Goal: Transaction & Acquisition: Purchase product/service

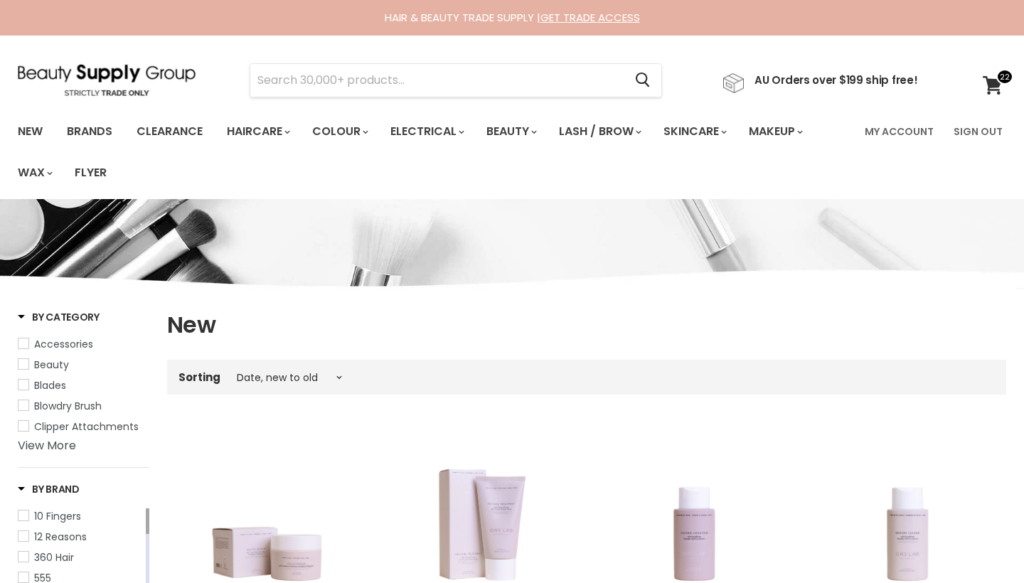
select select "created-descending"
click at [984, 91] on icon at bounding box center [993, 85] width 20 height 18
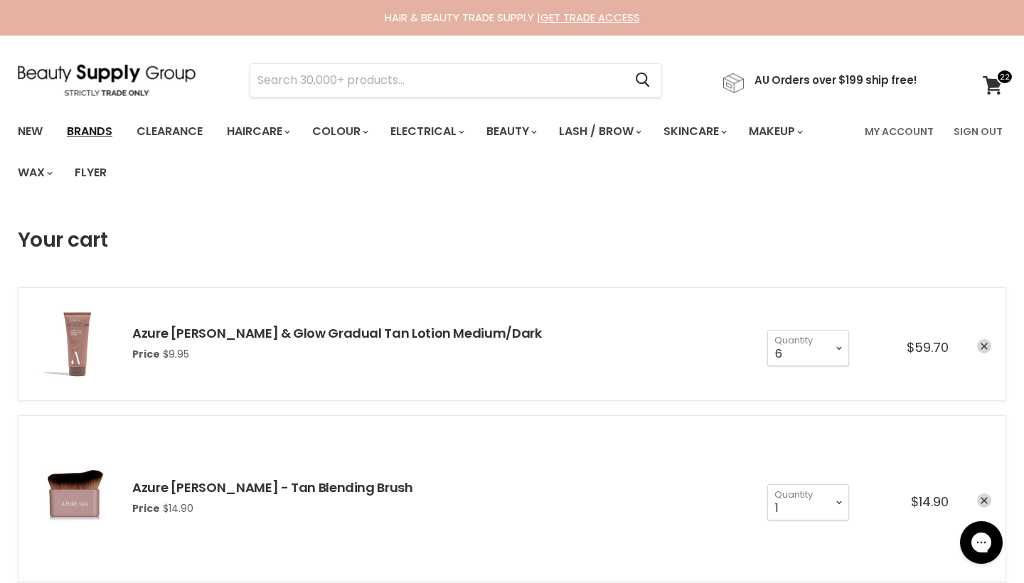
click at [110, 130] on link "Brands" at bounding box center [89, 132] width 67 height 30
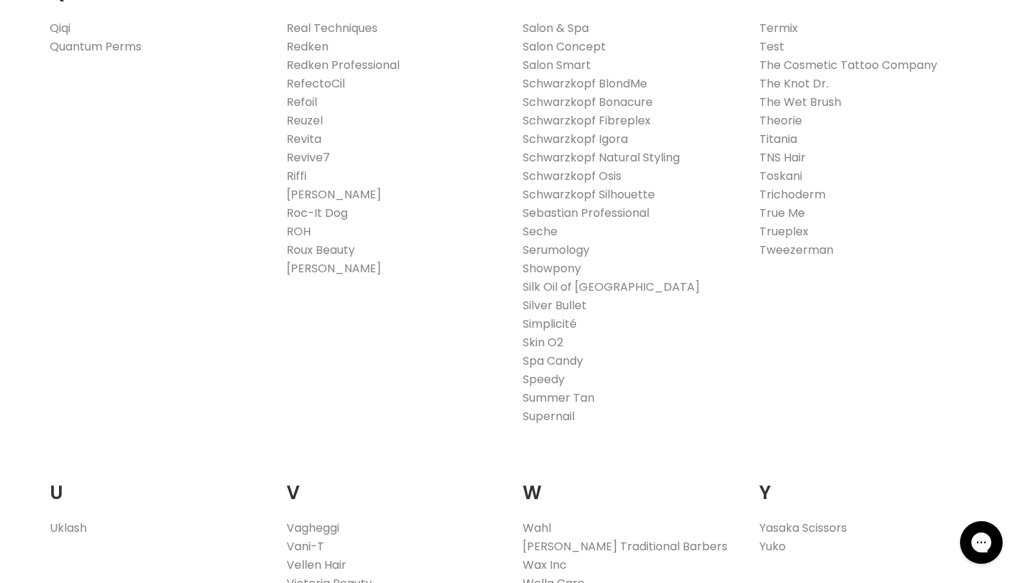
scroll to position [2247, 0]
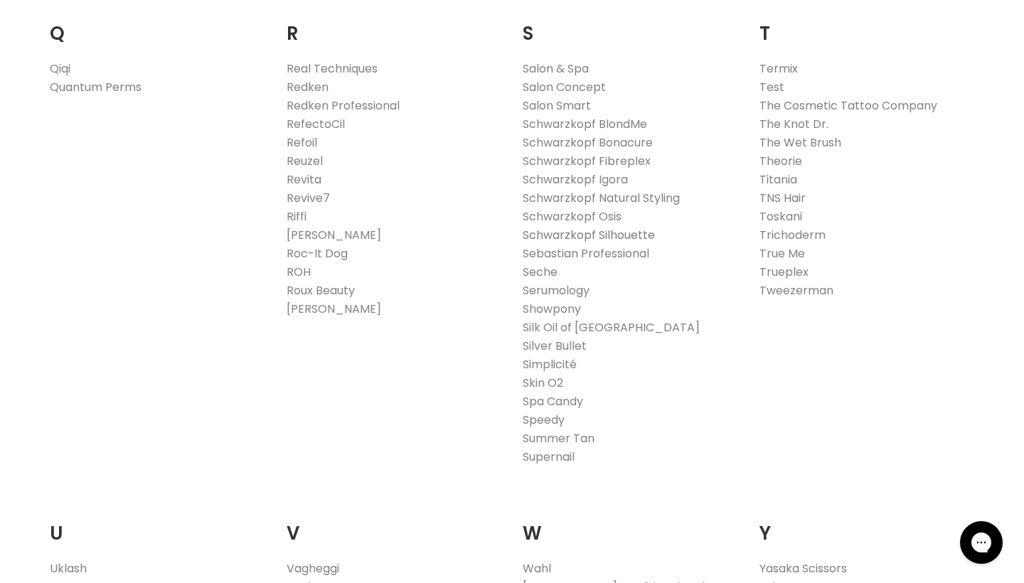
click at [613, 233] on link "Schwarzkopf Silhouette" at bounding box center [589, 235] width 132 height 16
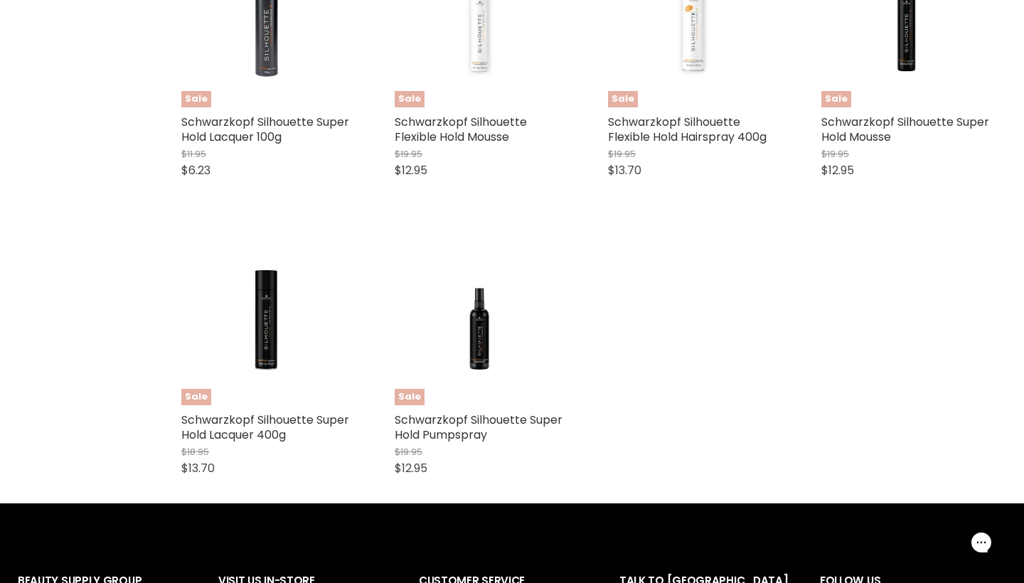
scroll to position [627, 0]
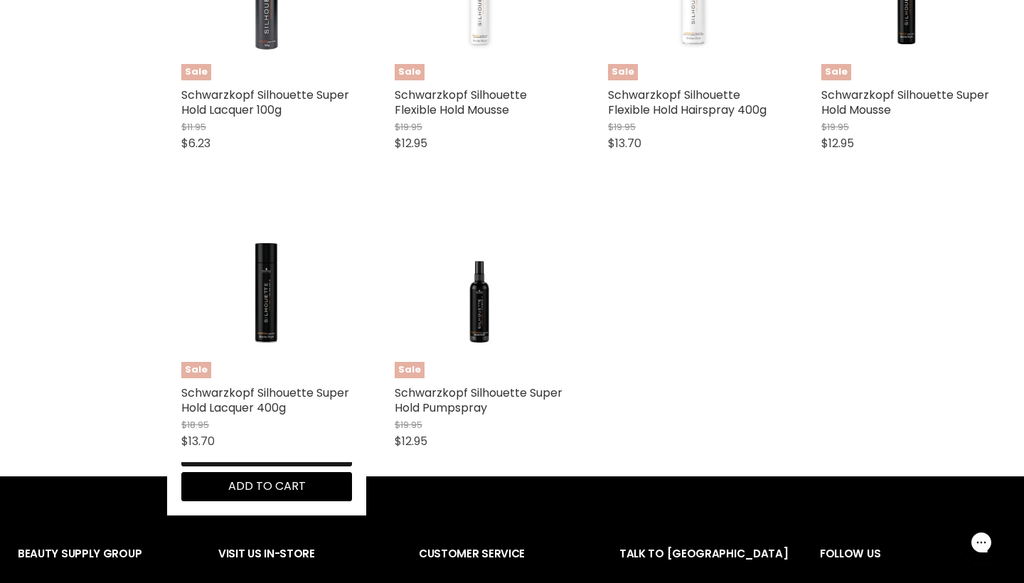
click at [226, 467] on button "Quick shop" at bounding box center [266, 452] width 171 height 28
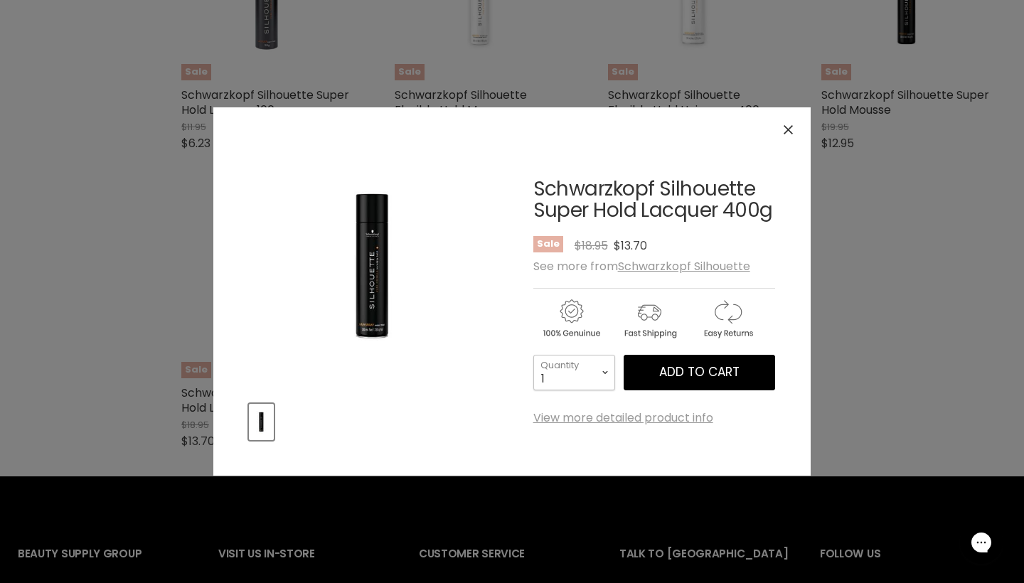
select select "3"
type input "3"
click at [675, 374] on span "Add to cart" at bounding box center [700, 372] width 80 height 17
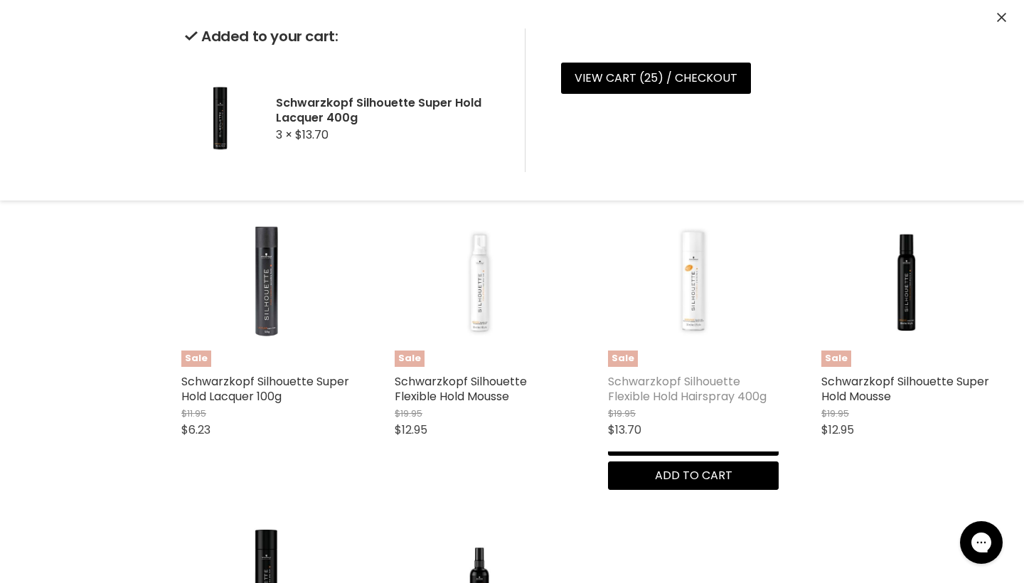
scroll to position [341, 0]
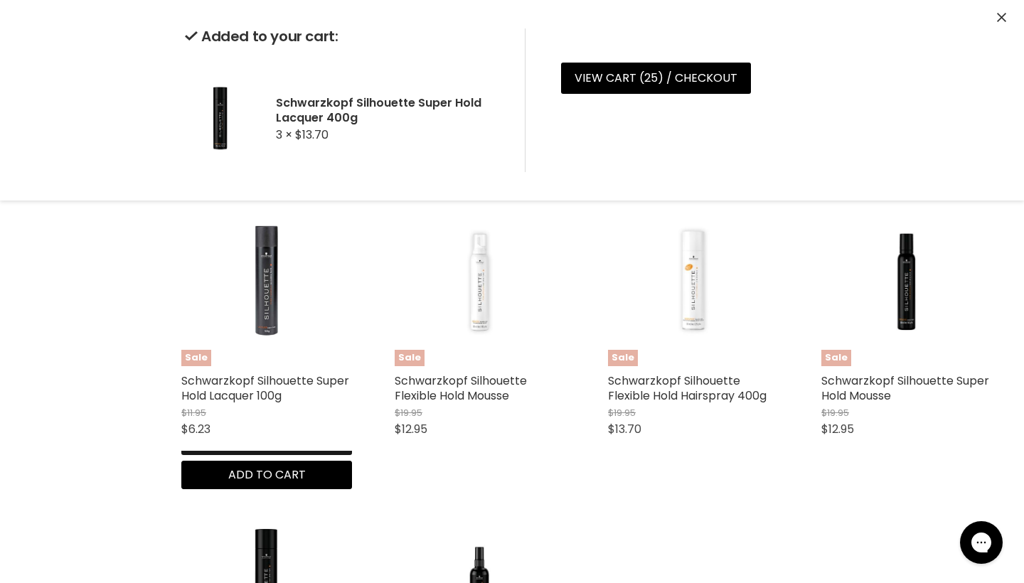
click at [221, 455] on button "Quick shop" at bounding box center [266, 440] width 171 height 28
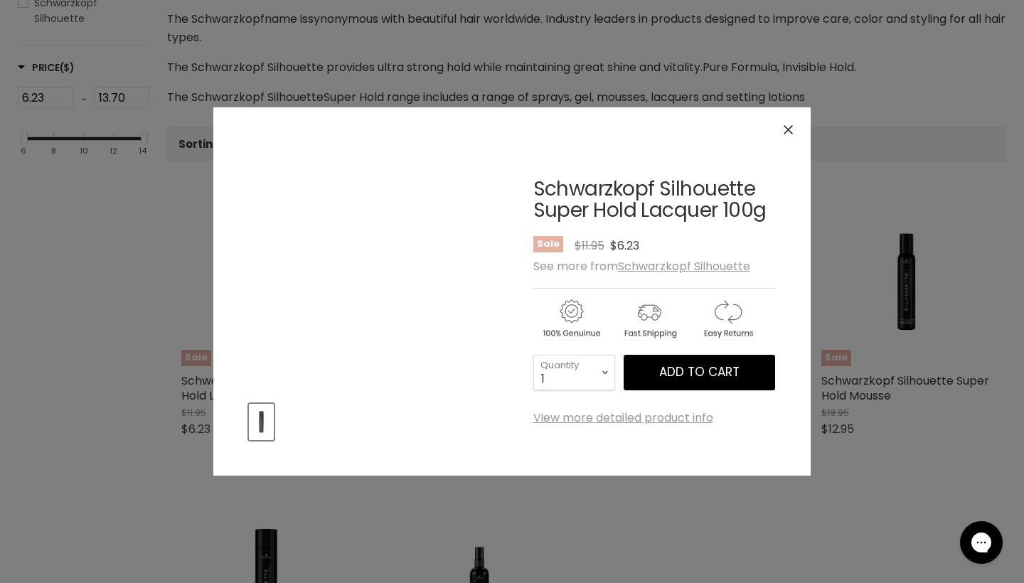
scroll to position [734, 0]
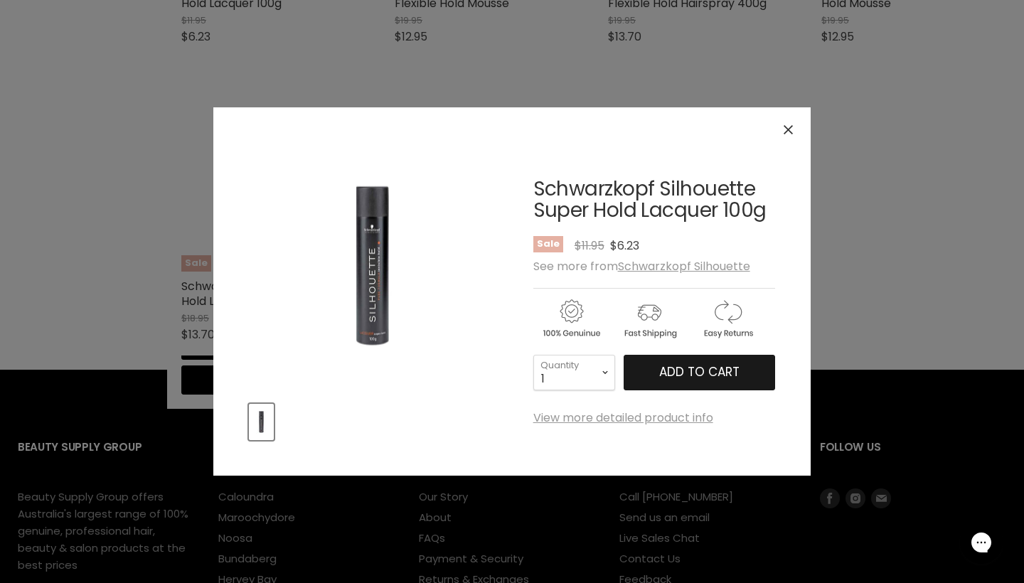
click at [723, 376] on span "Add to cart" at bounding box center [700, 372] width 80 height 17
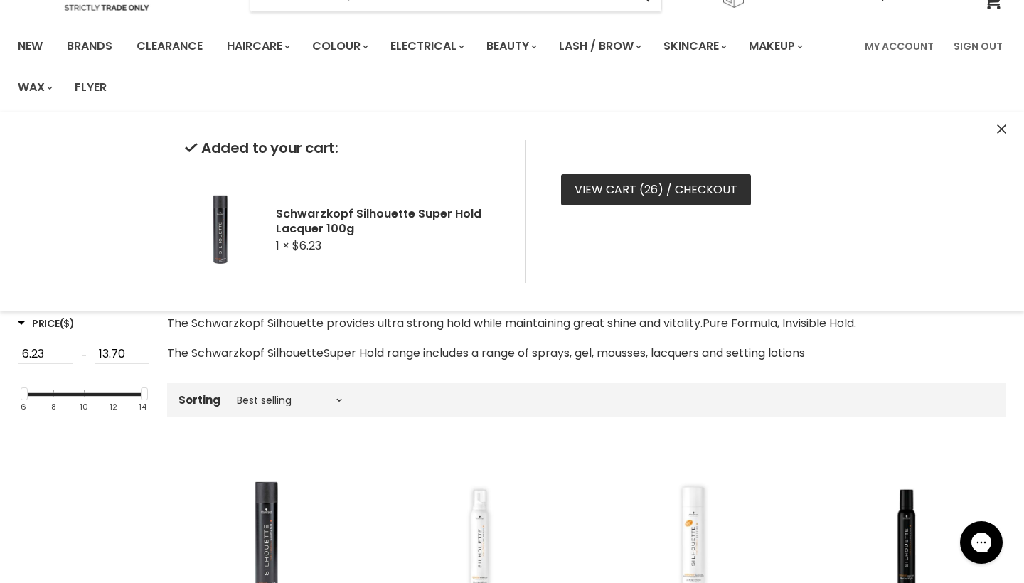
scroll to position [81, 0]
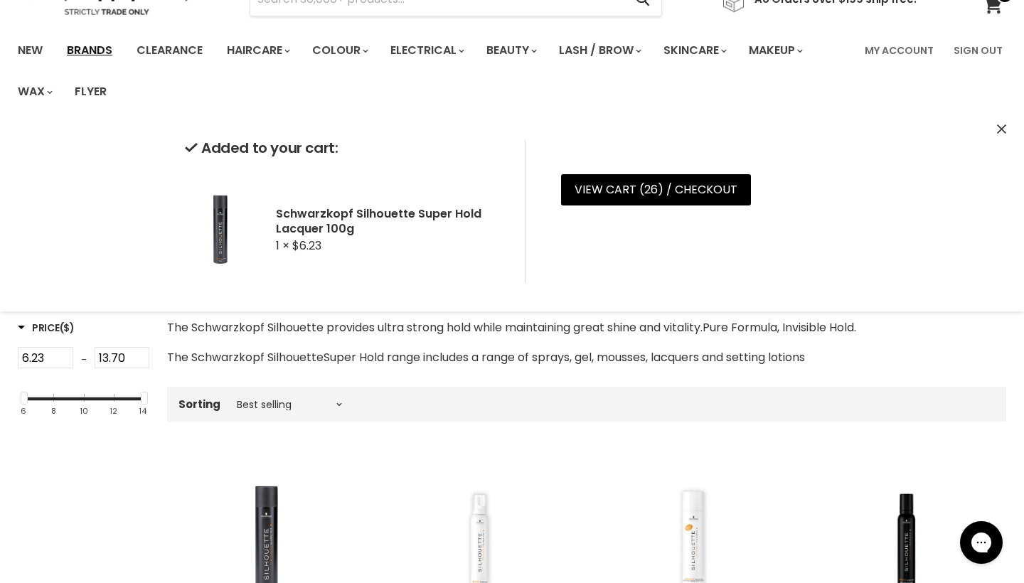
click at [99, 48] on link "Brands" at bounding box center [89, 51] width 67 height 30
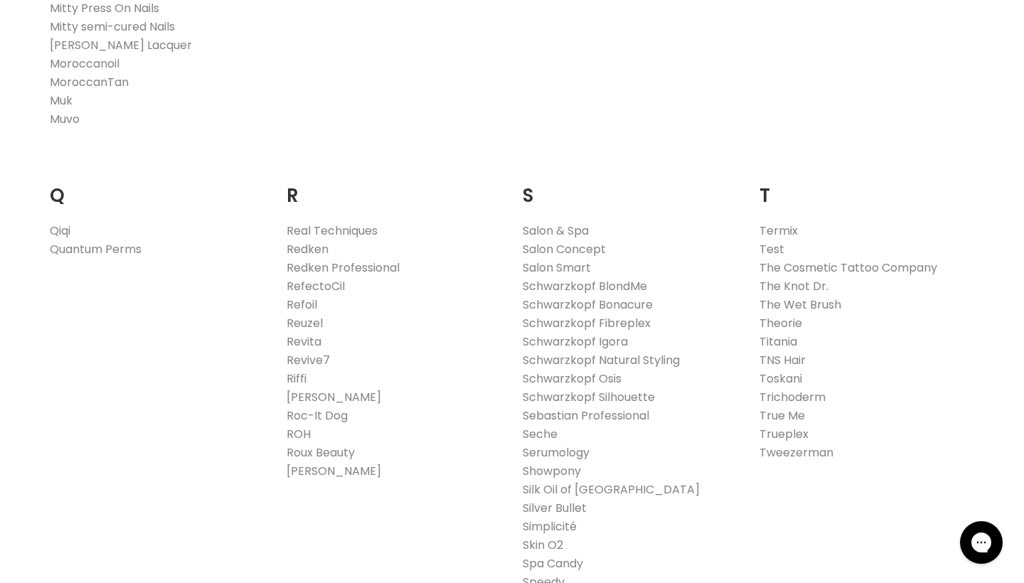
scroll to position [2090, 0]
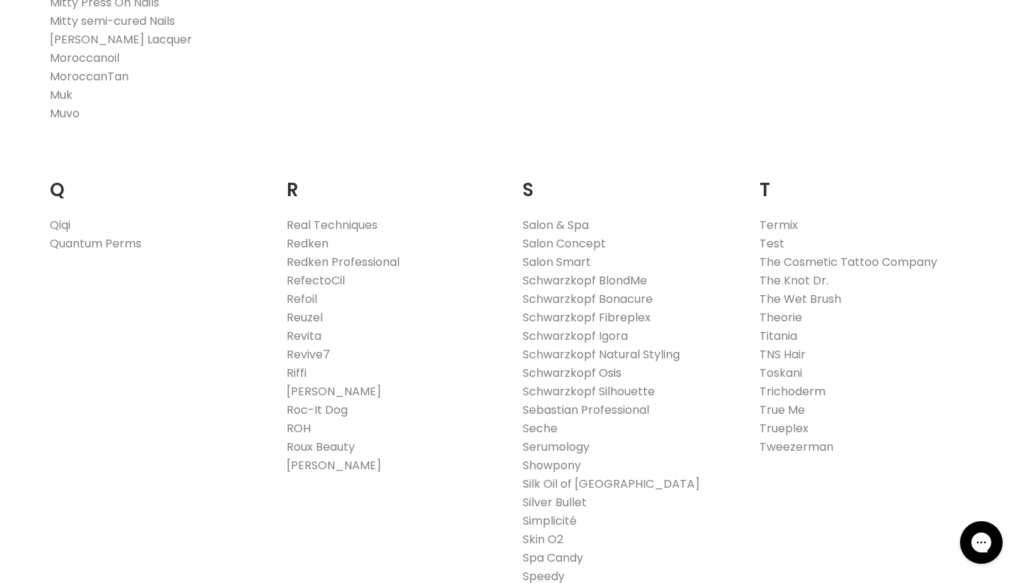
click at [588, 376] on link "Schwarzkopf Osis" at bounding box center [572, 373] width 99 height 16
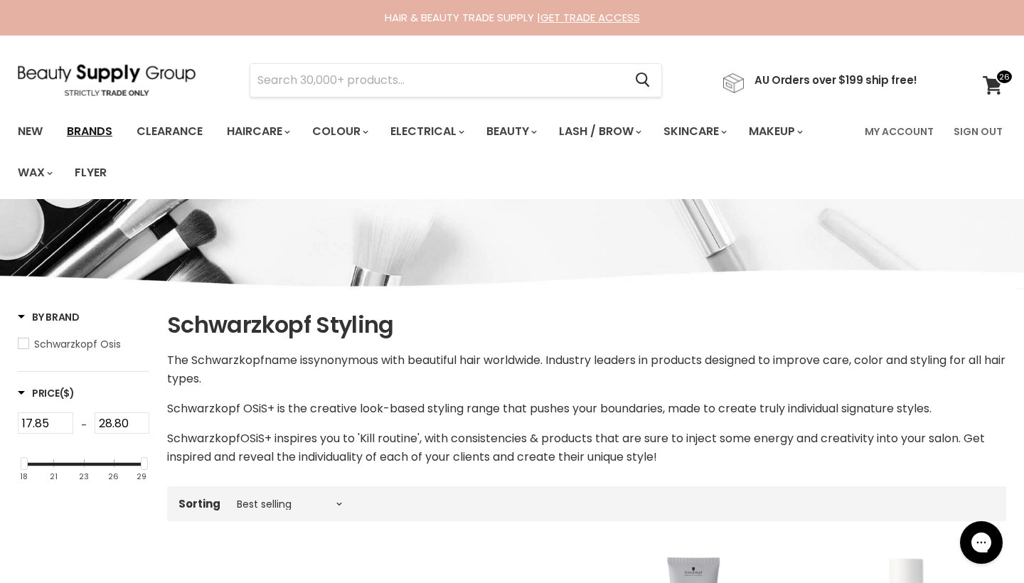
click at [100, 129] on link "Brands" at bounding box center [89, 132] width 67 height 30
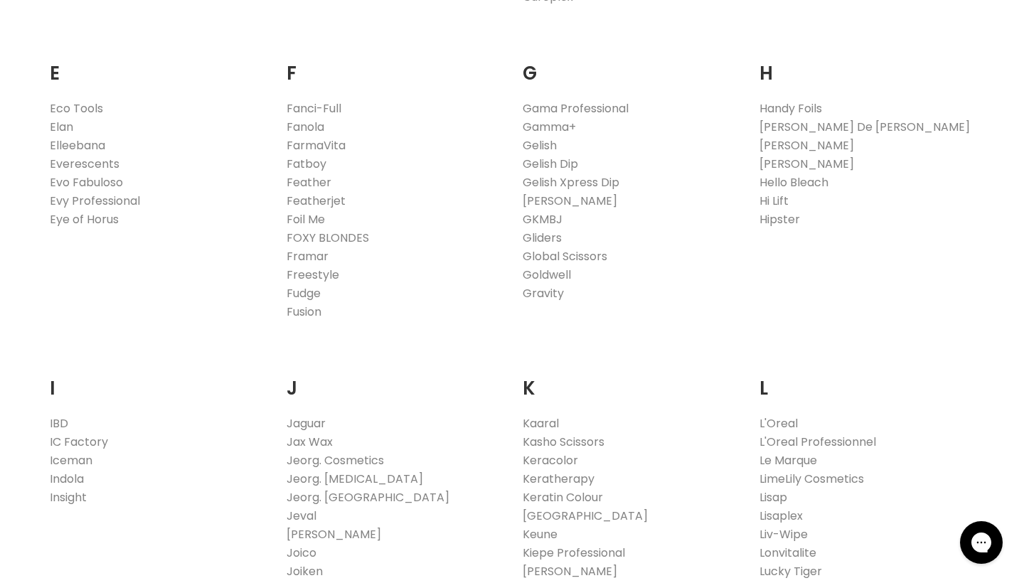
scroll to position [1022, 0]
click at [303, 127] on link "Fanola" at bounding box center [306, 125] width 38 height 16
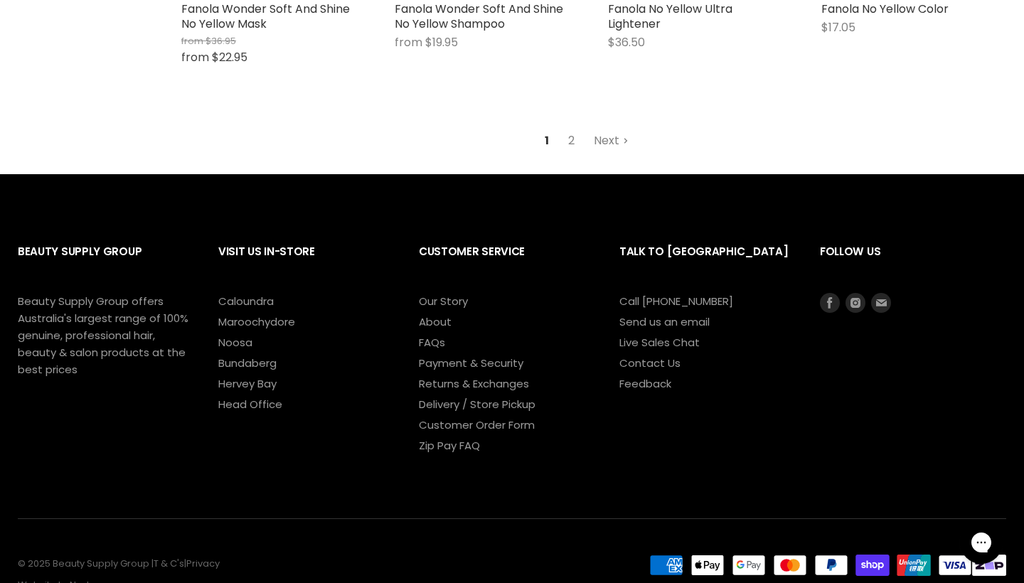
scroll to position [3936, 1]
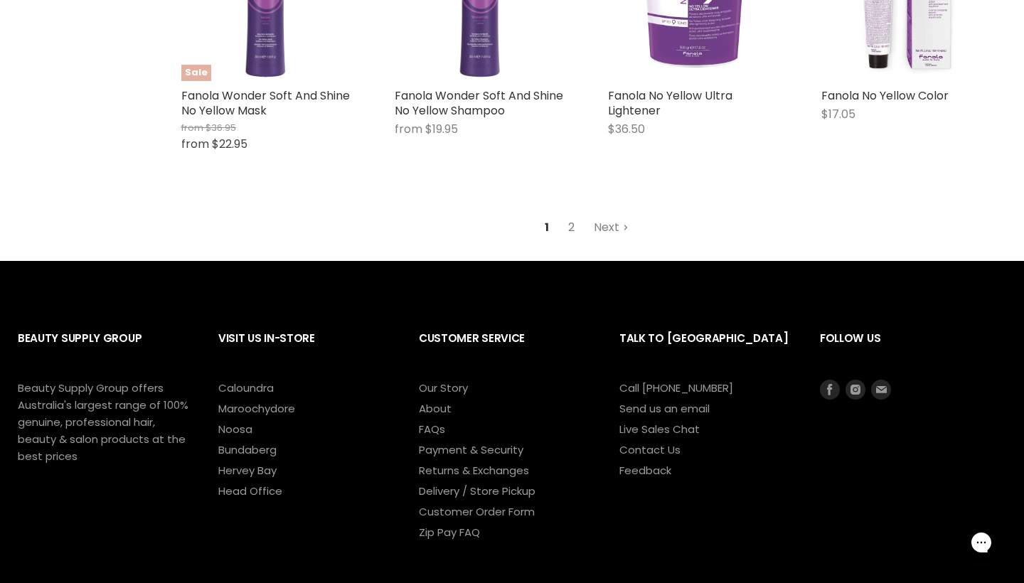
click at [576, 219] on link "2" at bounding box center [572, 228] width 22 height 26
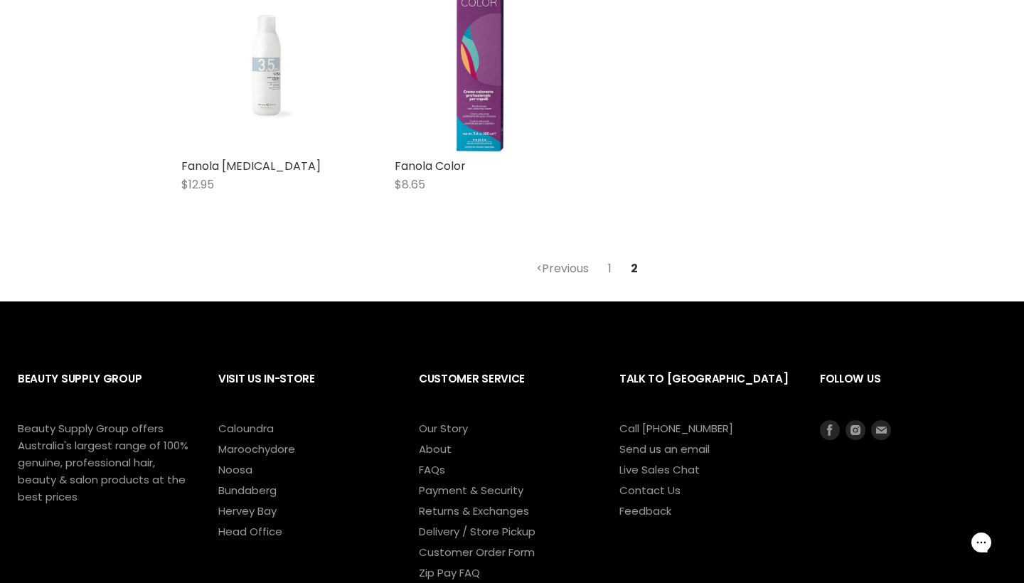
click at [610, 264] on link "1" at bounding box center [609, 269] width 19 height 26
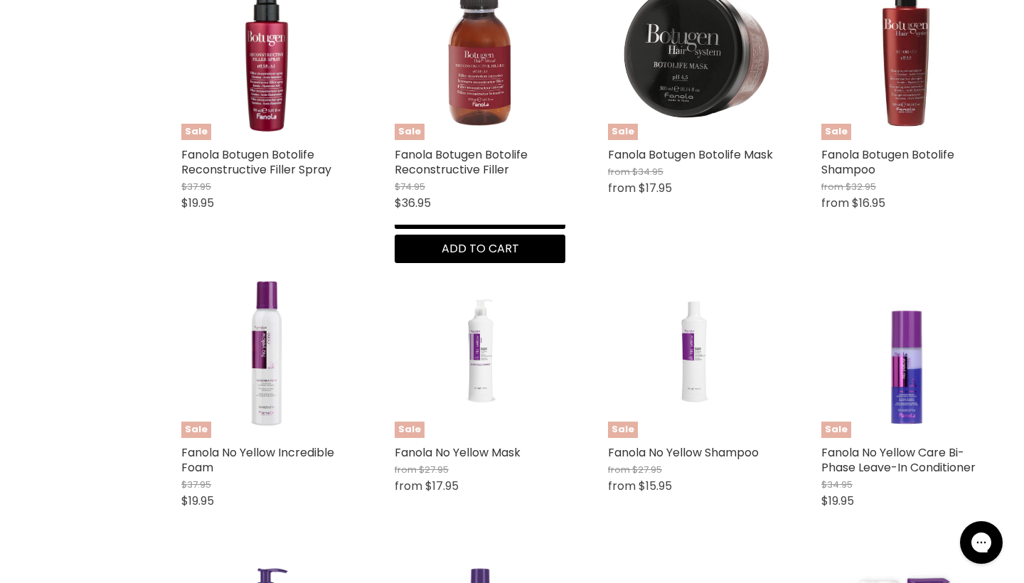
scroll to position [3214, 0]
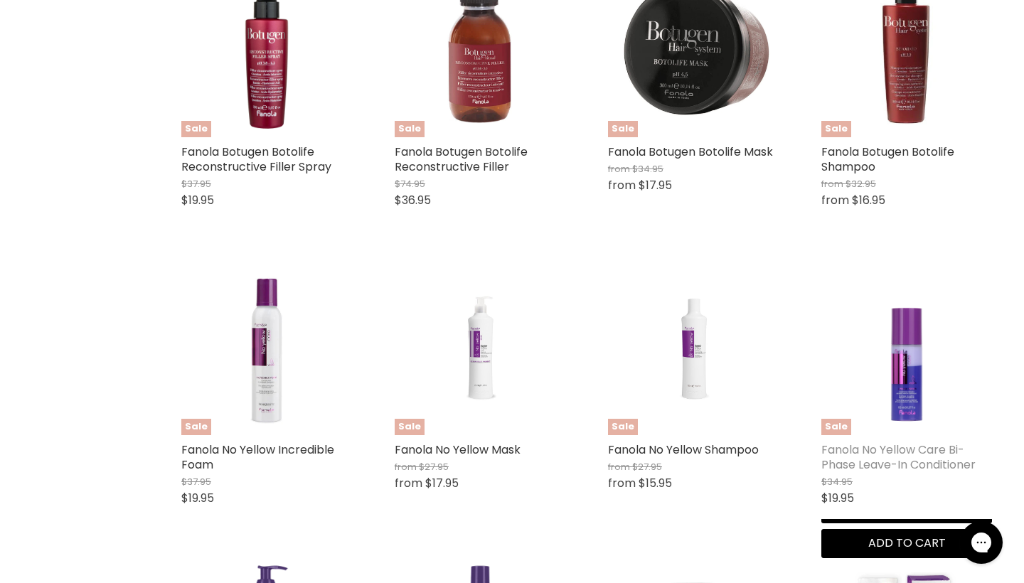
click at [881, 446] on link "Fanola No Yellow Care Bi-Phase Leave-In Conditioner" at bounding box center [899, 457] width 154 height 31
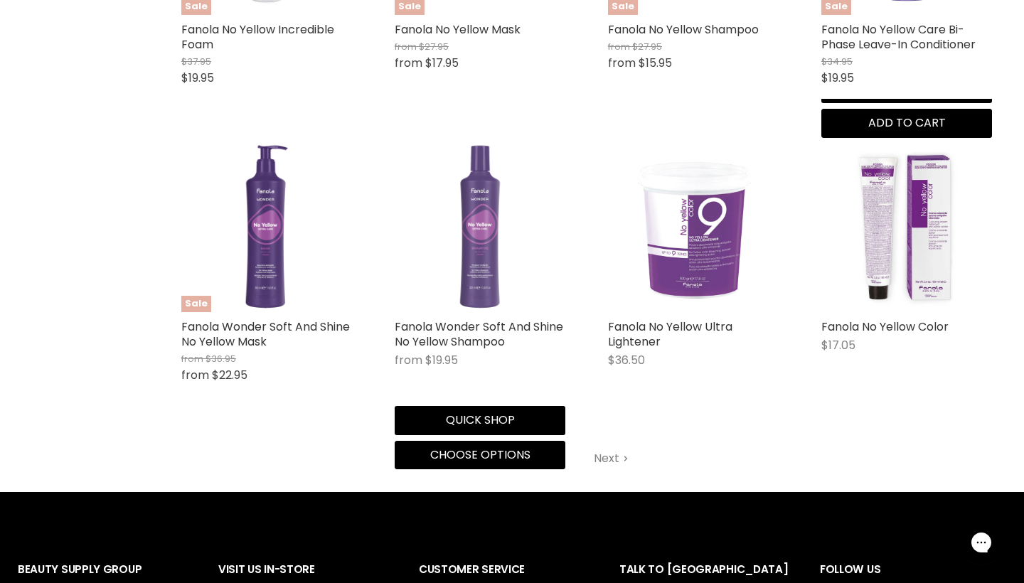
scroll to position [3648, 0]
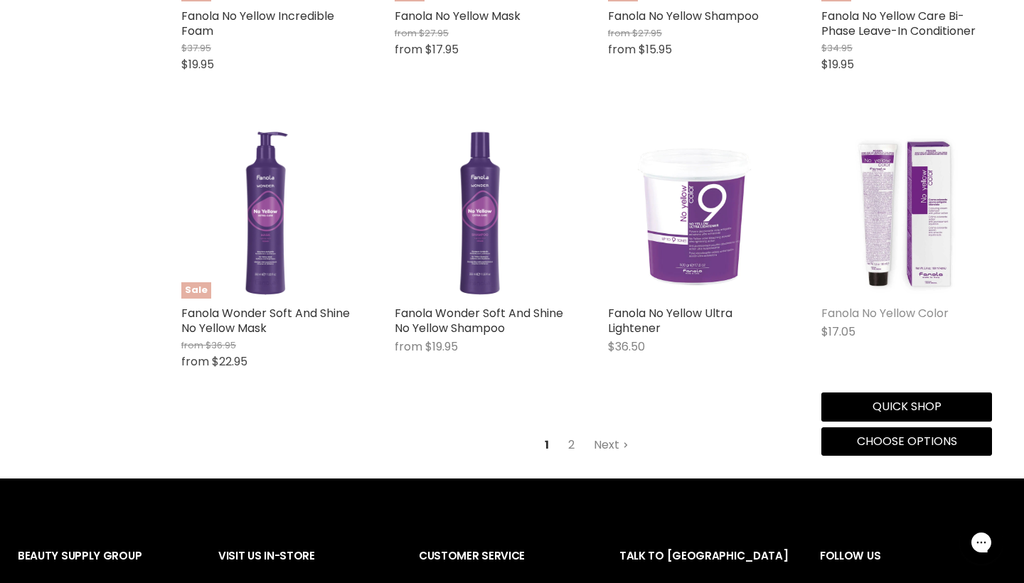
click at [918, 305] on link "Fanola No Yellow Color" at bounding box center [885, 313] width 127 height 16
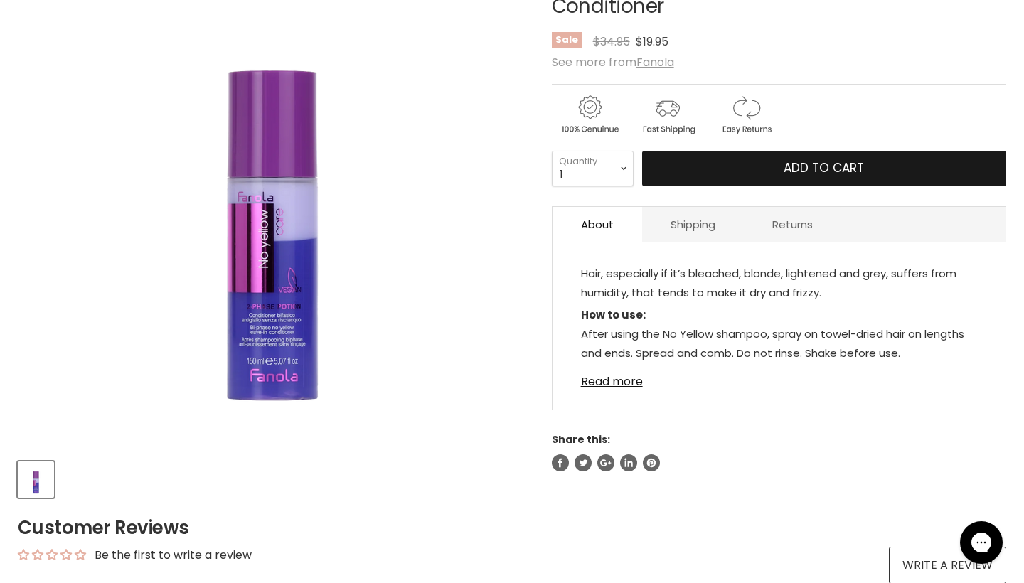
scroll to position [292, 0]
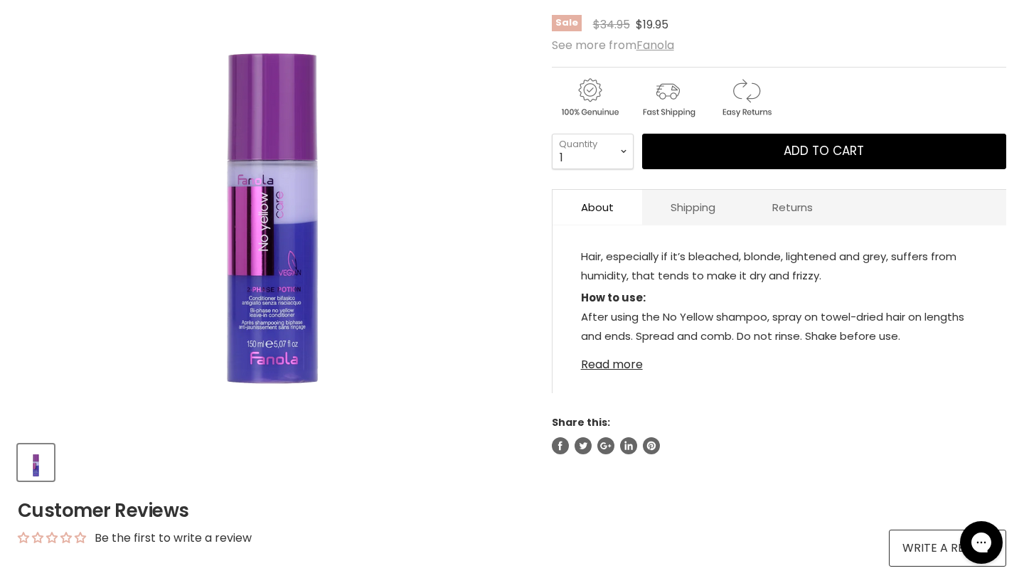
click at [595, 371] on link "Read more" at bounding box center [779, 360] width 397 height 21
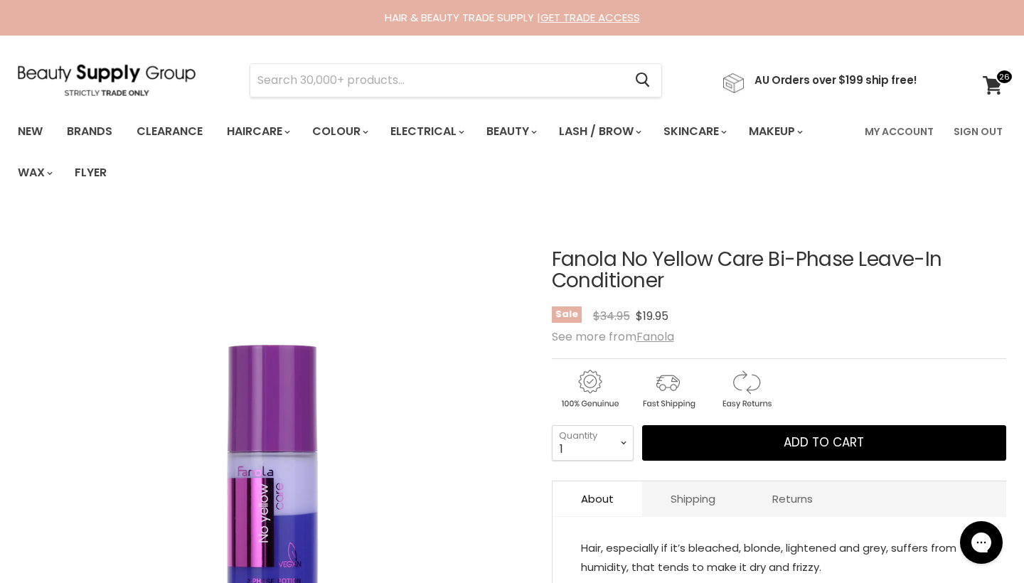
scroll to position [0, 0]
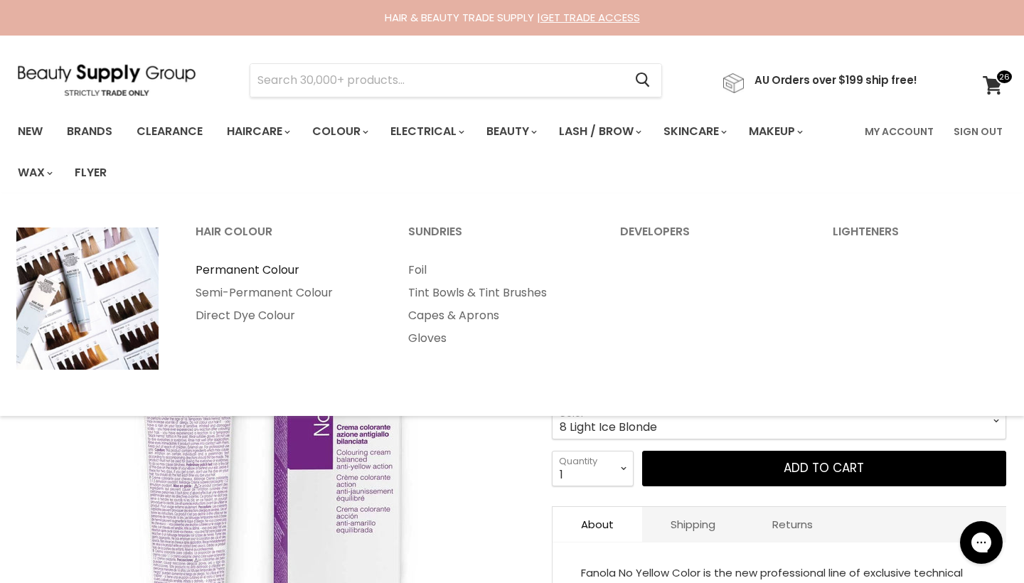
click at [284, 271] on link "Permanent Colour" at bounding box center [283, 270] width 210 height 23
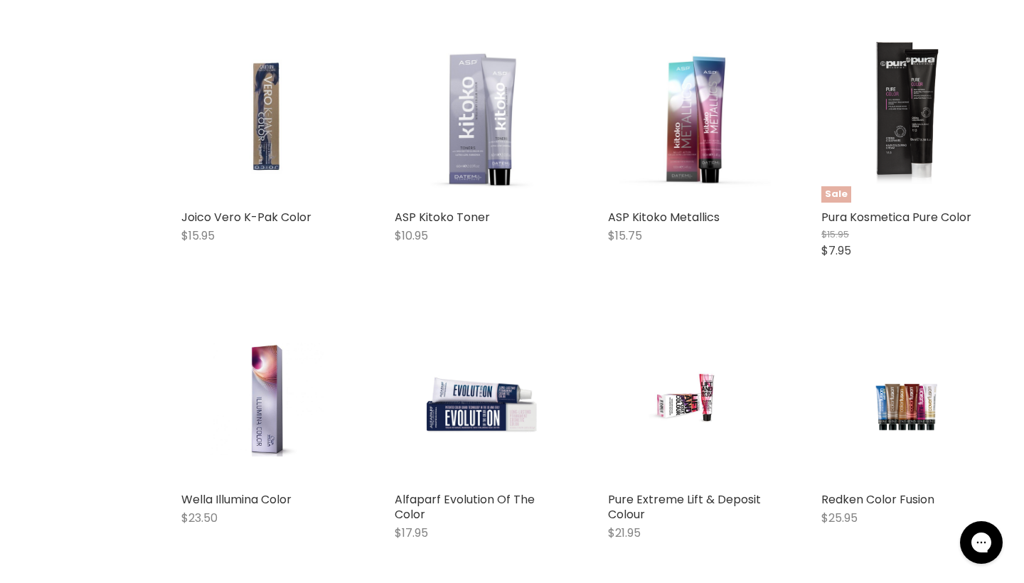
scroll to position [3223, 0]
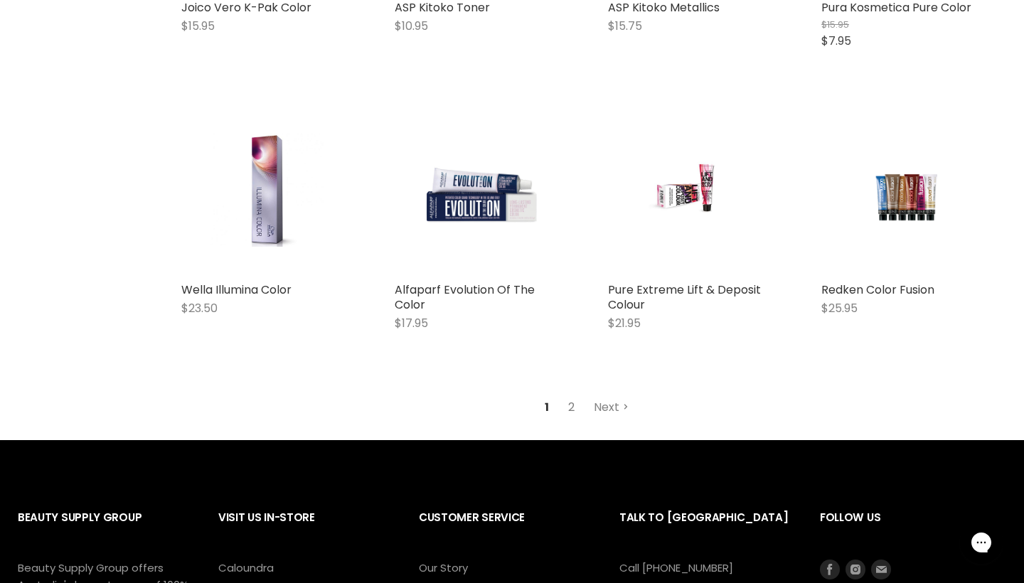
click at [572, 395] on link "2" at bounding box center [572, 408] width 22 height 26
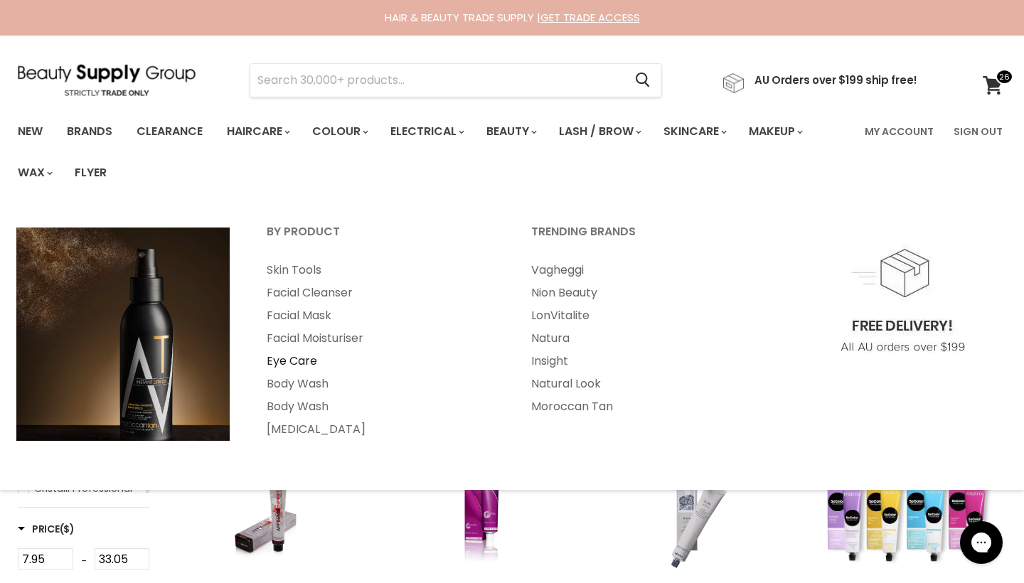
click at [295, 354] on link "Eye Care" at bounding box center [380, 361] width 262 height 23
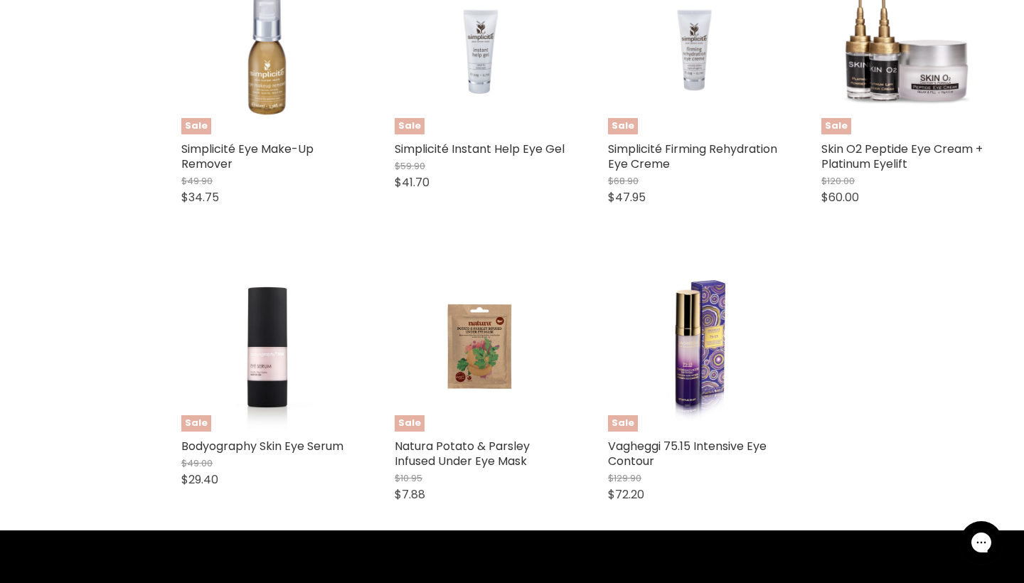
scroll to position [1078, 0]
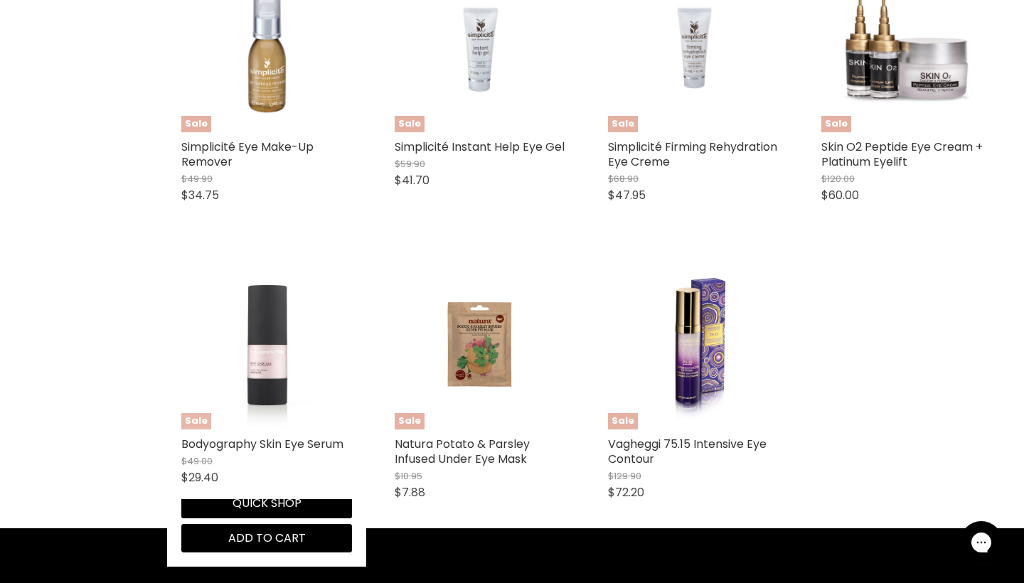
click at [265, 356] on img "Main content" at bounding box center [266, 344] width 129 height 171
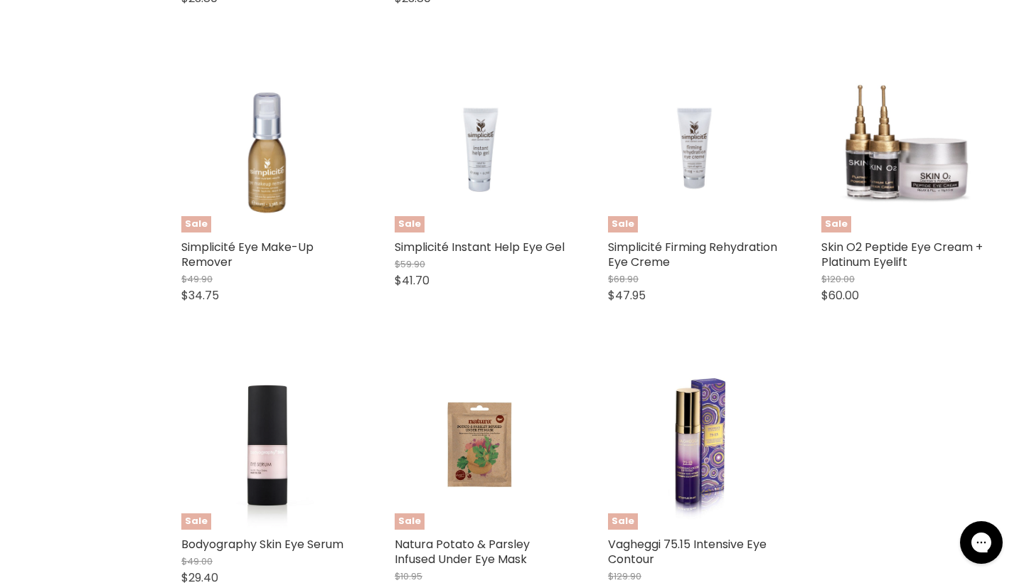
scroll to position [975, 0]
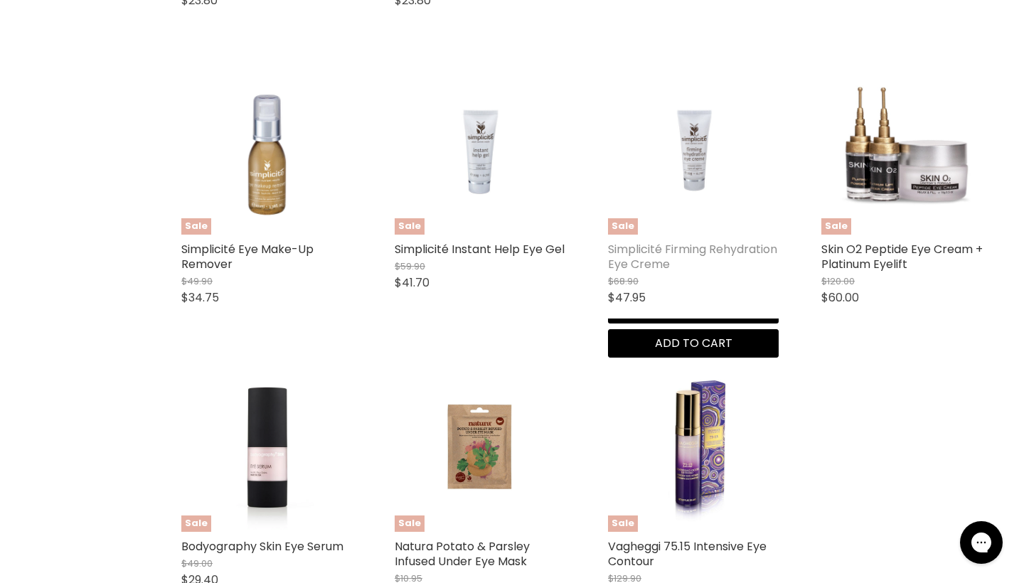
click at [674, 252] on link "Simplicité Firming Rehydration Eye Creme" at bounding box center [692, 256] width 169 height 31
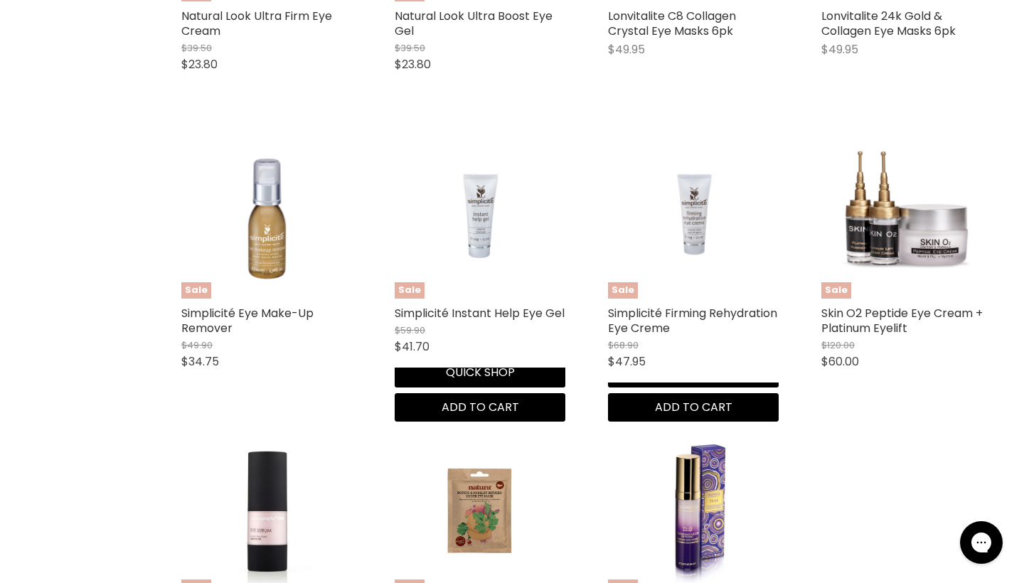
scroll to position [905, 0]
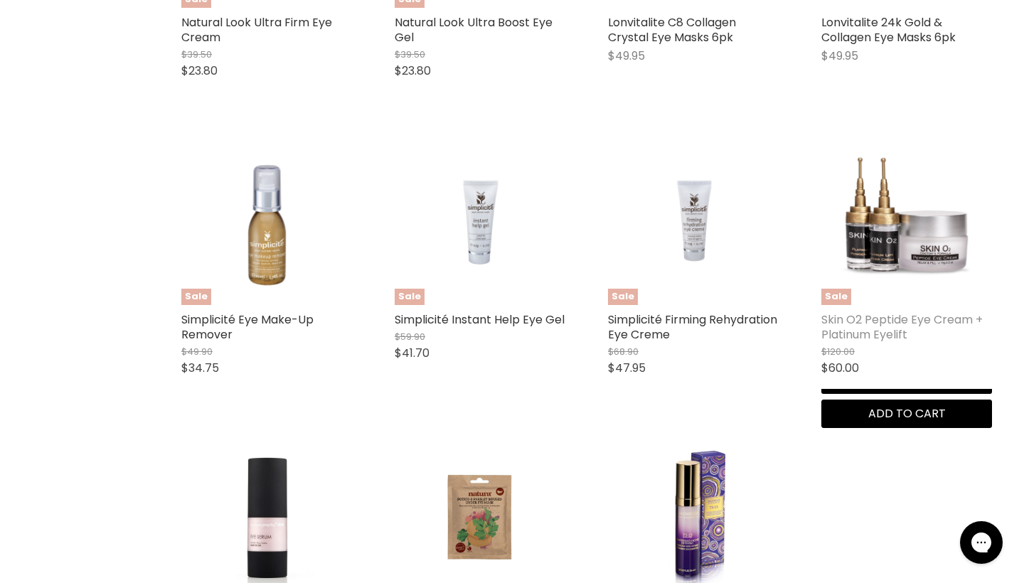
click at [904, 319] on link "Skin O2 Peptide Eye Cream + Platinum Eyelift" at bounding box center [902, 327] width 161 height 31
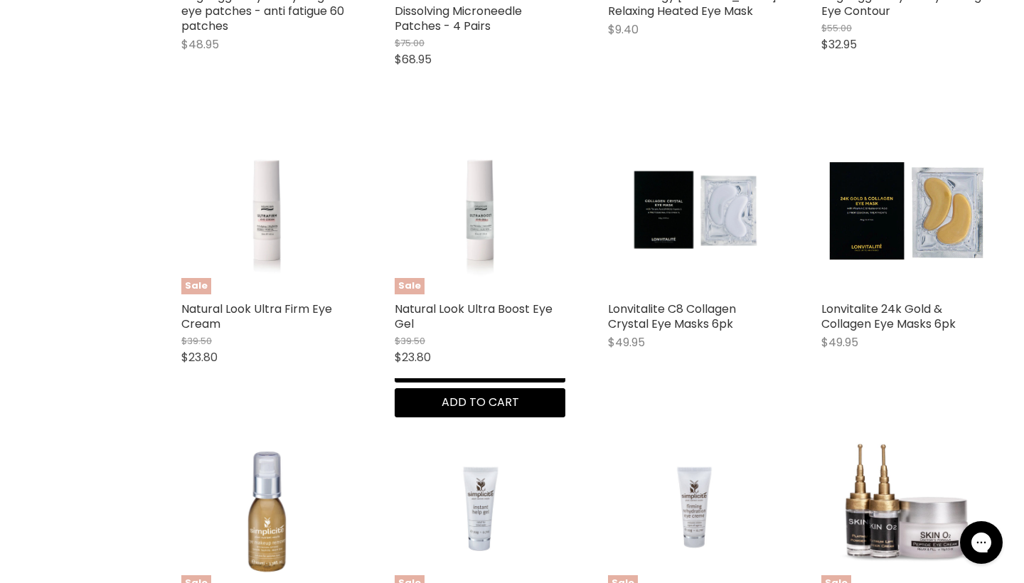
scroll to position [613, 0]
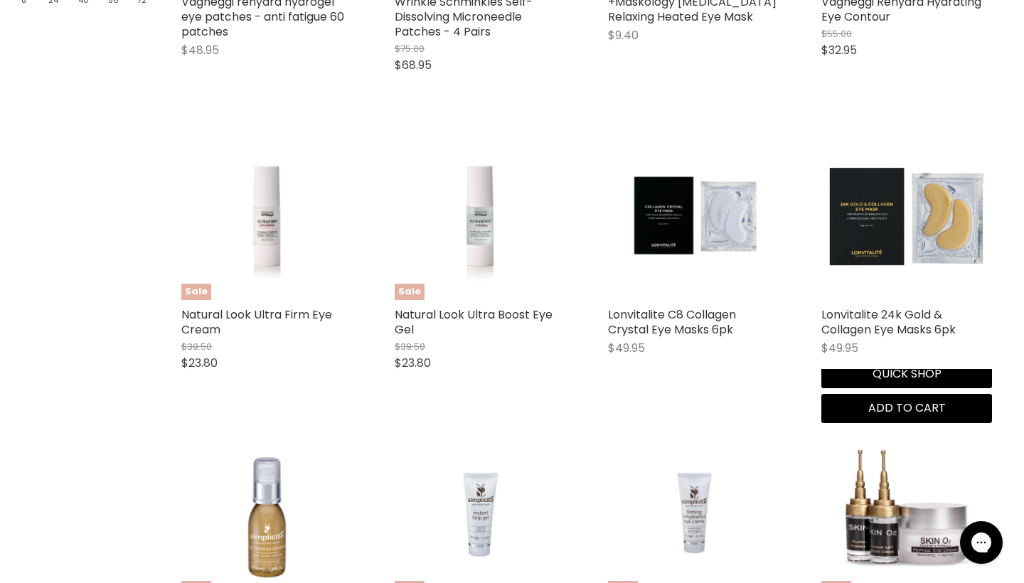
click at [878, 228] on img "Main content" at bounding box center [907, 214] width 171 height 171
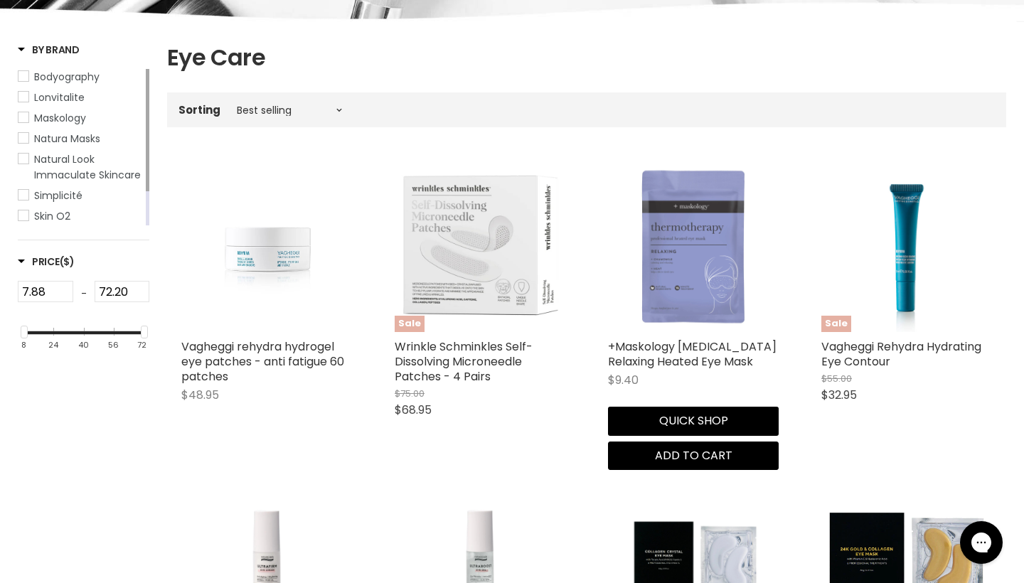
scroll to position [265, 0]
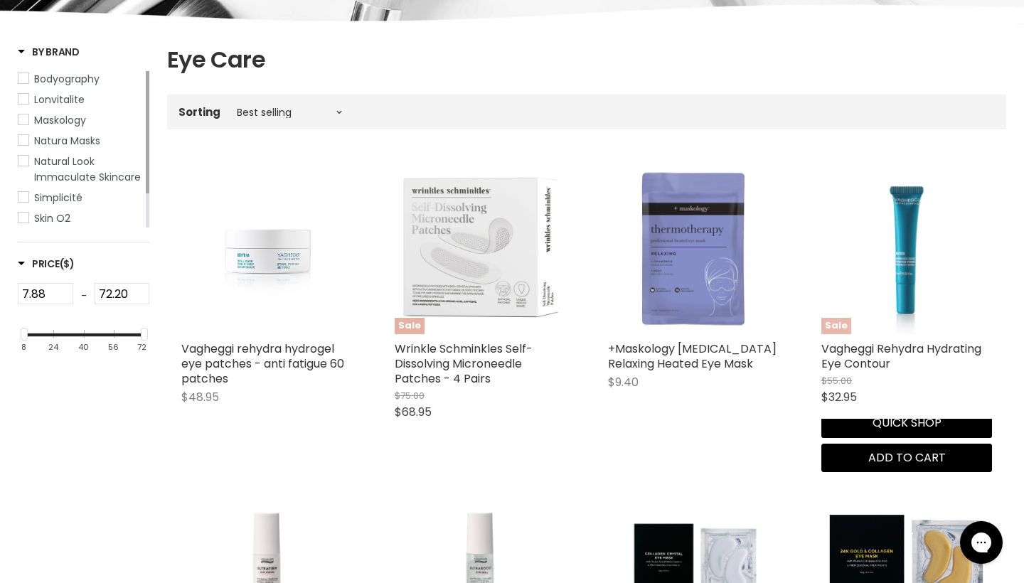
click at [918, 290] on img "Main content" at bounding box center [907, 249] width 171 height 171
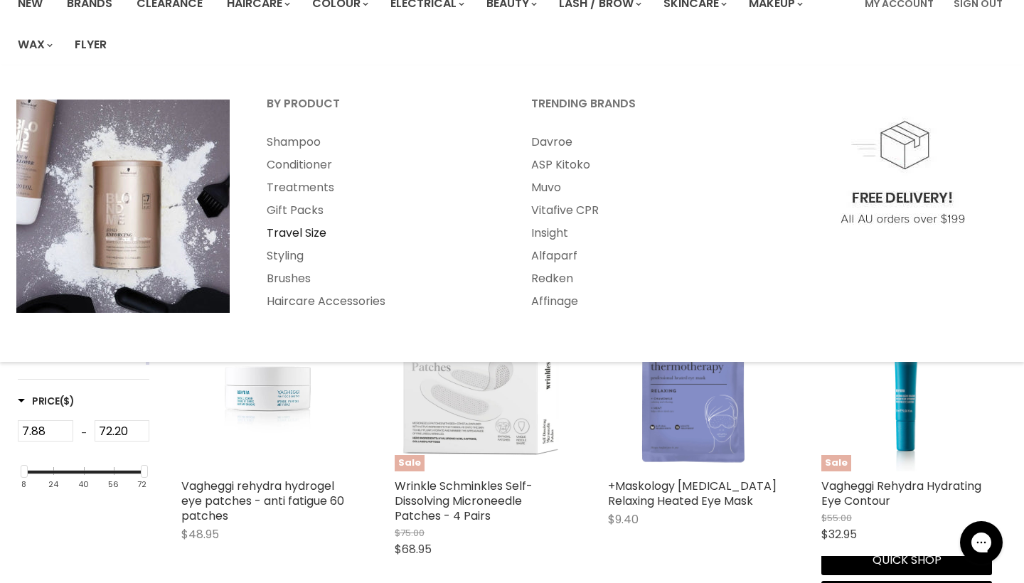
click at [295, 232] on link "Travel Size" at bounding box center [380, 233] width 262 height 23
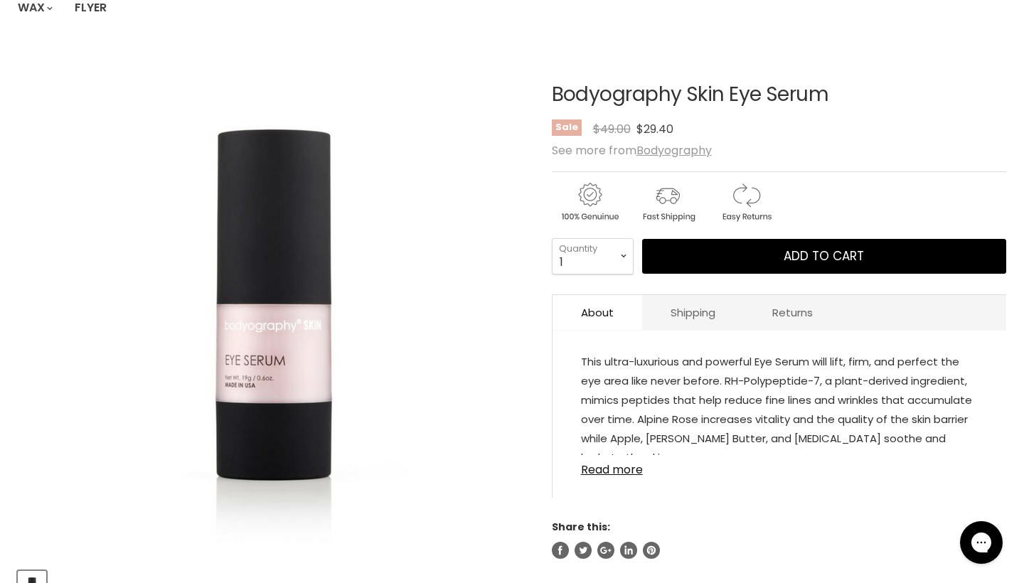
scroll to position [162, 0]
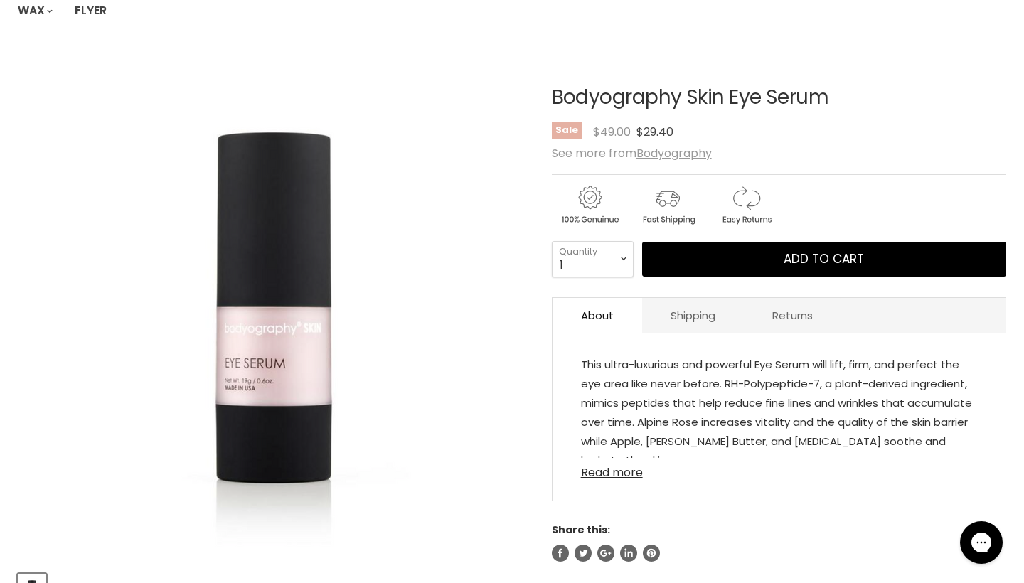
click at [632, 480] on link "Read more" at bounding box center [779, 468] width 397 height 21
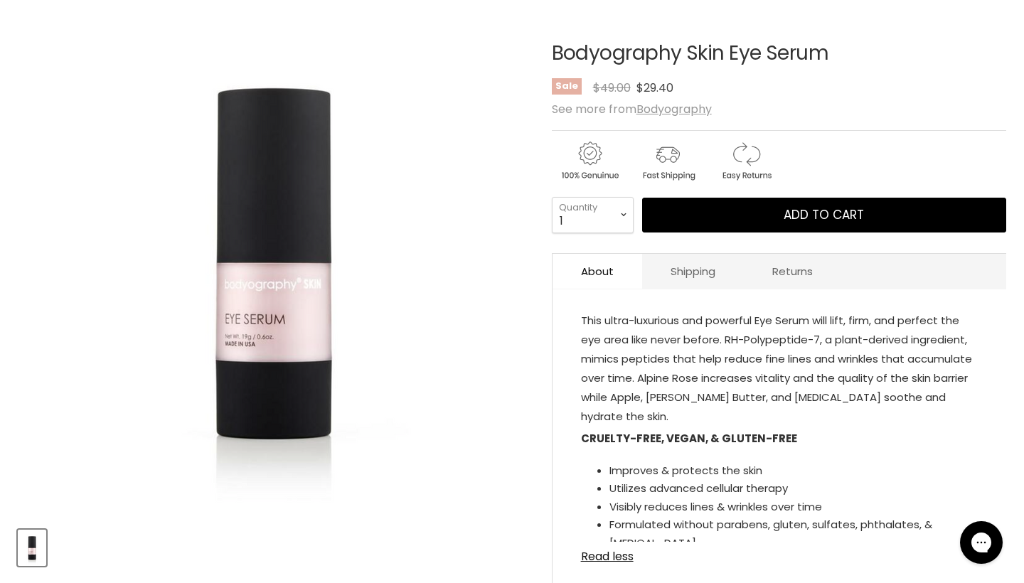
scroll to position [204, 0]
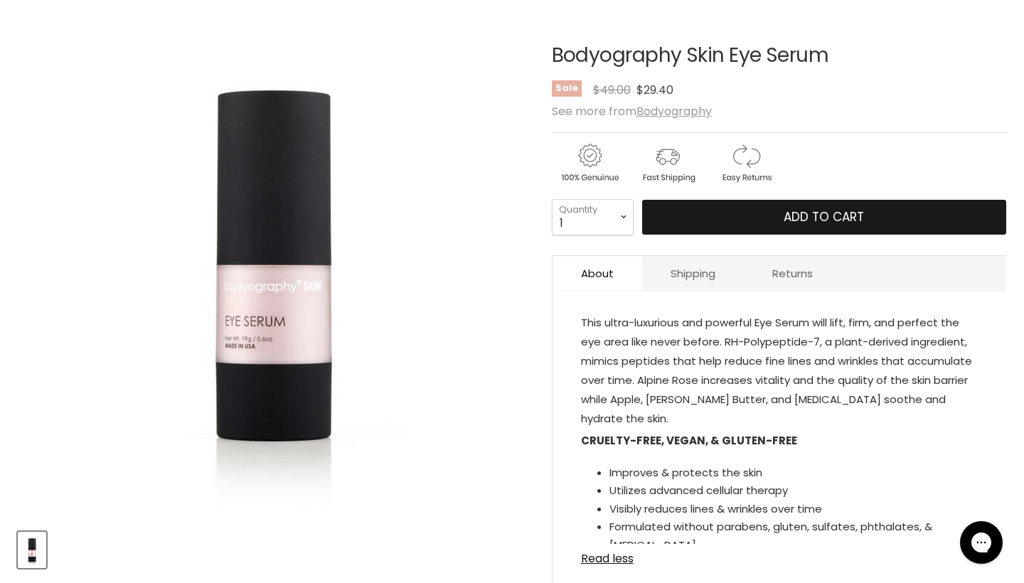
click at [840, 218] on span "Add to cart" at bounding box center [824, 216] width 80 height 17
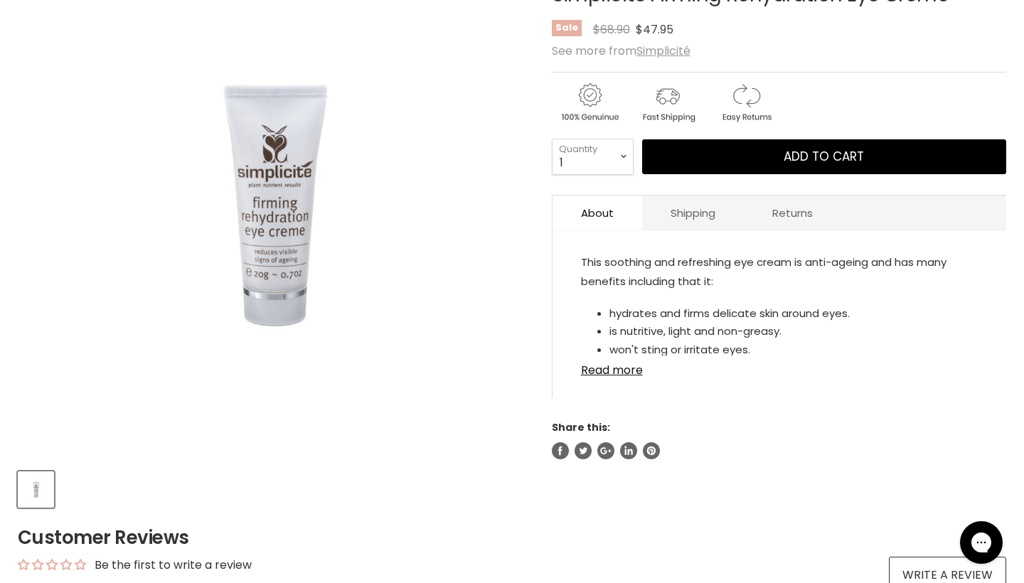
scroll to position [274, 0]
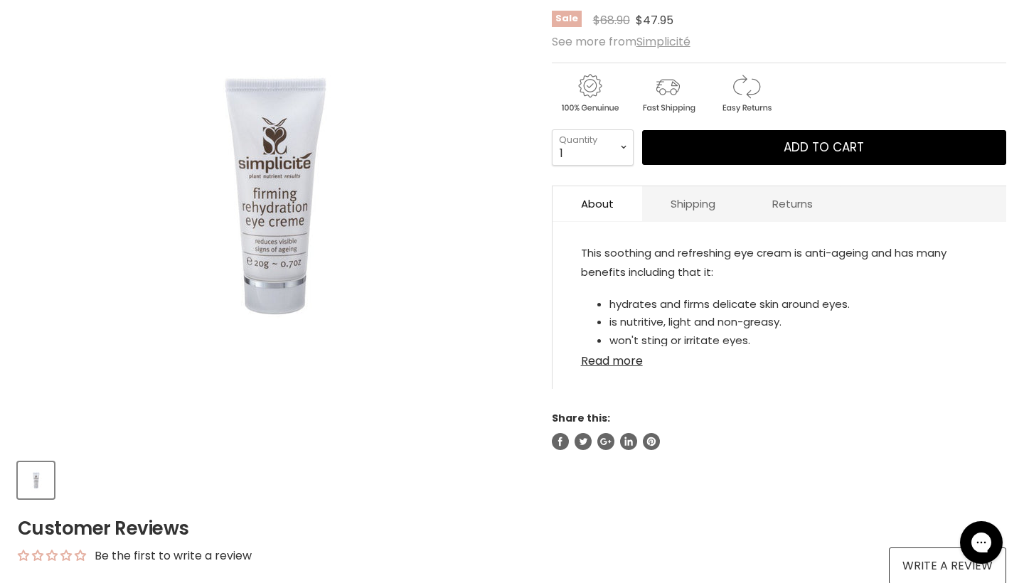
click at [625, 368] on link "Read more" at bounding box center [779, 356] width 397 height 21
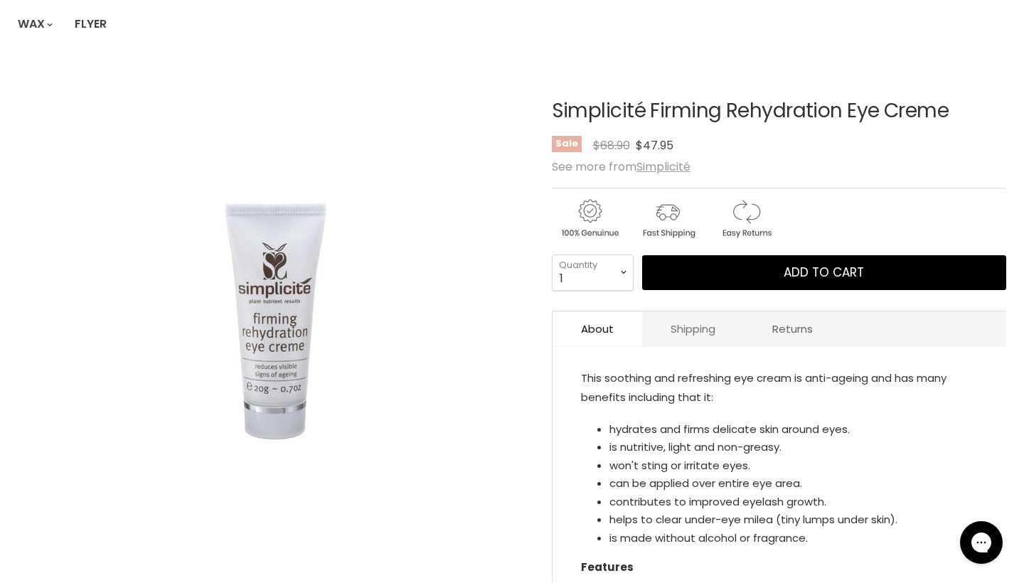
scroll to position [147, 0]
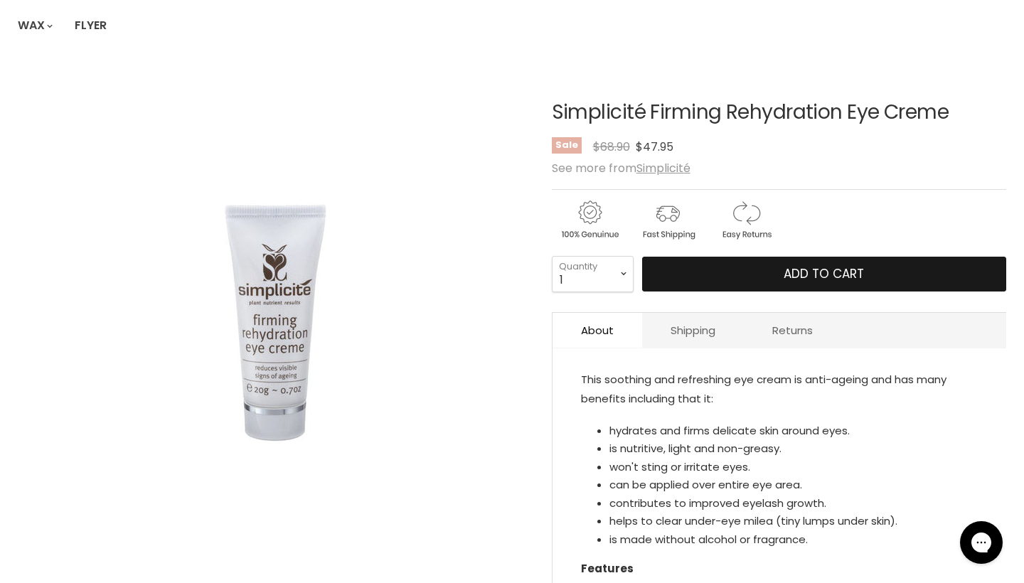
click at [780, 283] on button "Add to cart" at bounding box center [824, 275] width 364 height 36
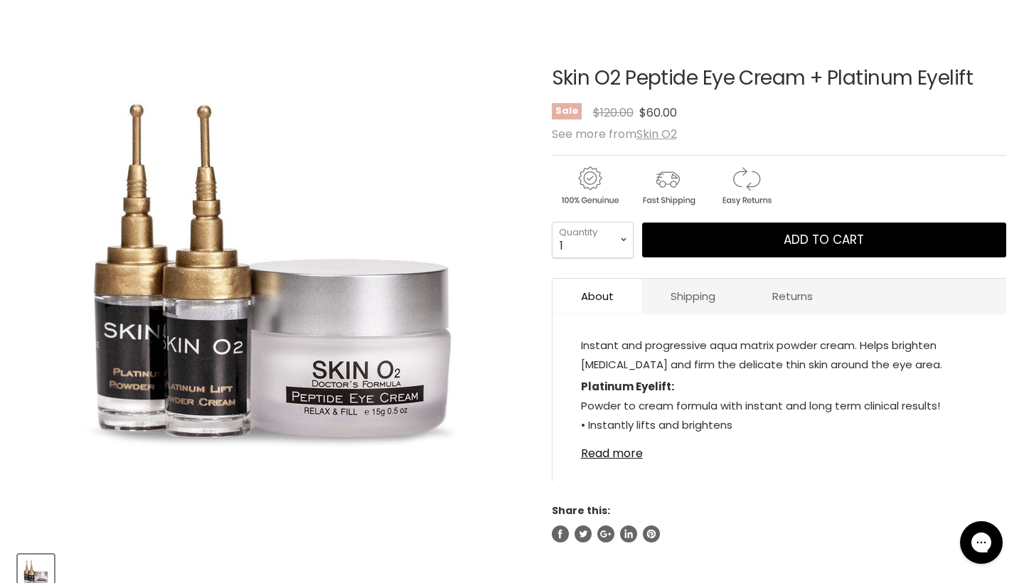
scroll to position [183, 0]
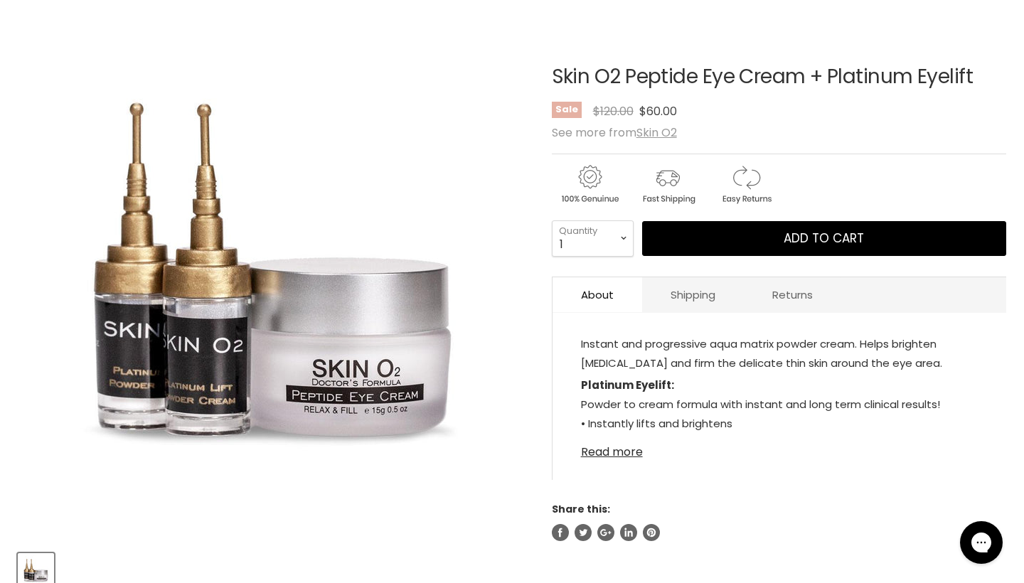
click at [605, 457] on link "Read more" at bounding box center [779, 448] width 397 height 21
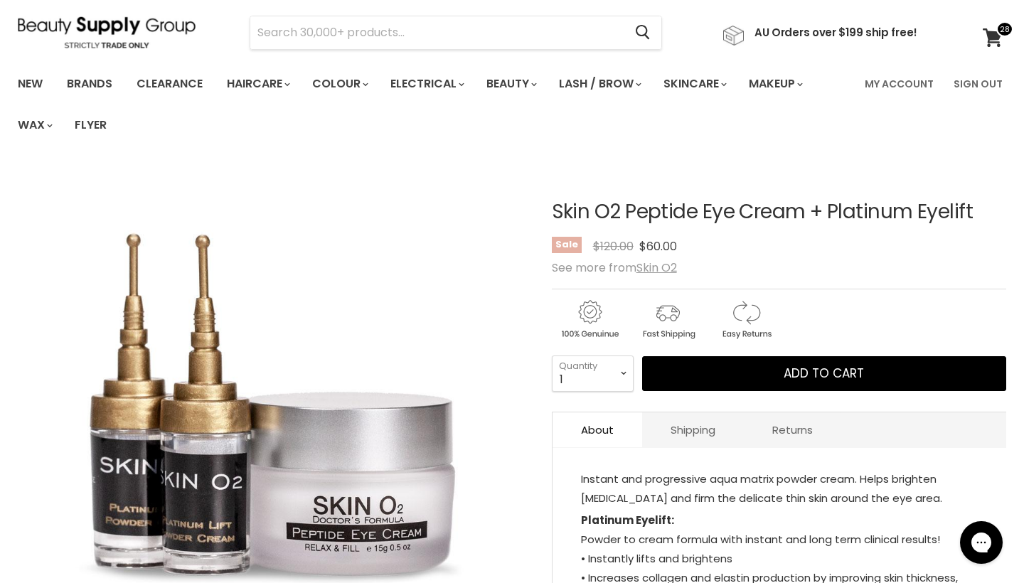
scroll to position [16, 0]
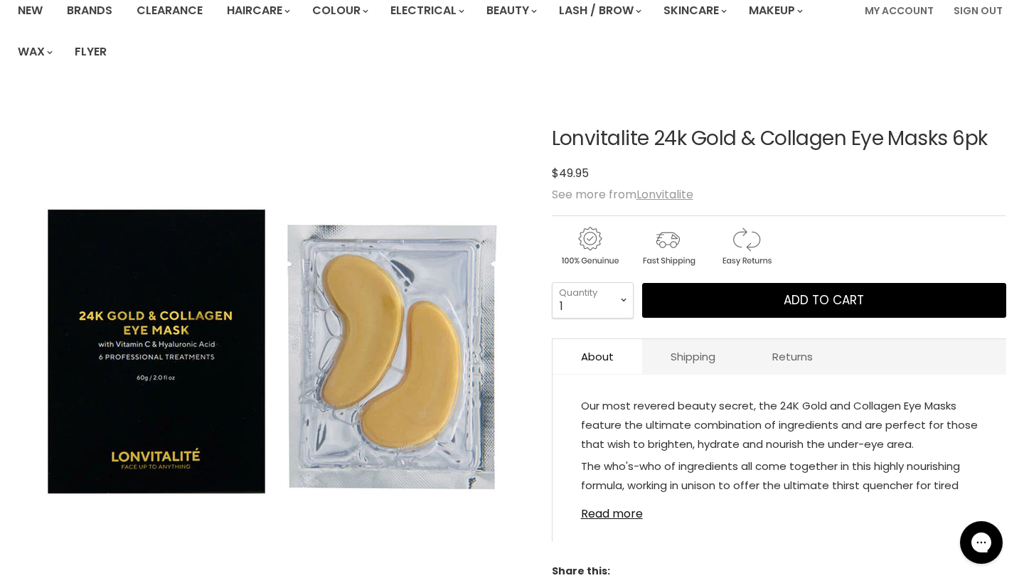
scroll to position [122, 0]
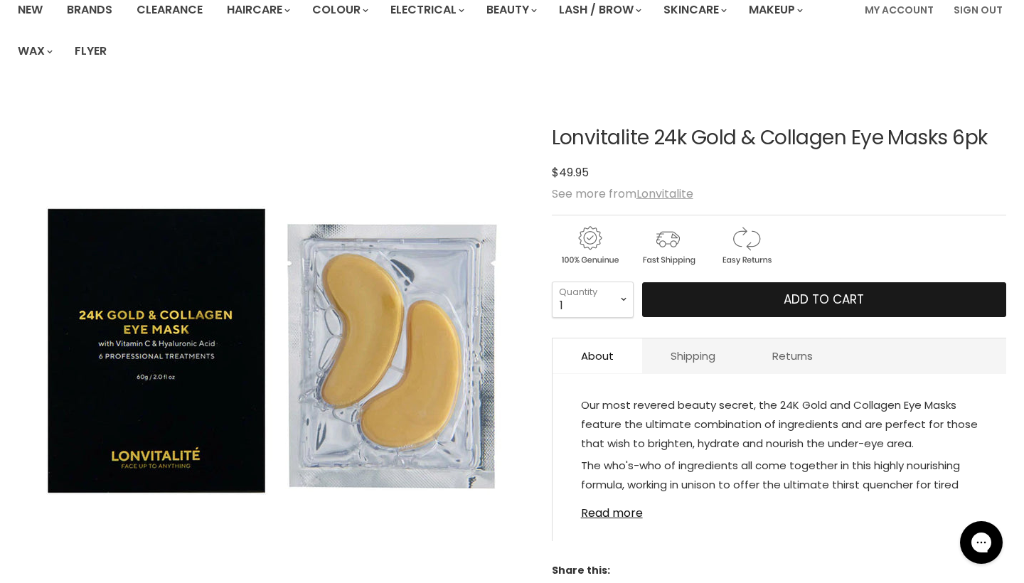
click at [808, 303] on span "Add to cart" at bounding box center [824, 299] width 80 height 17
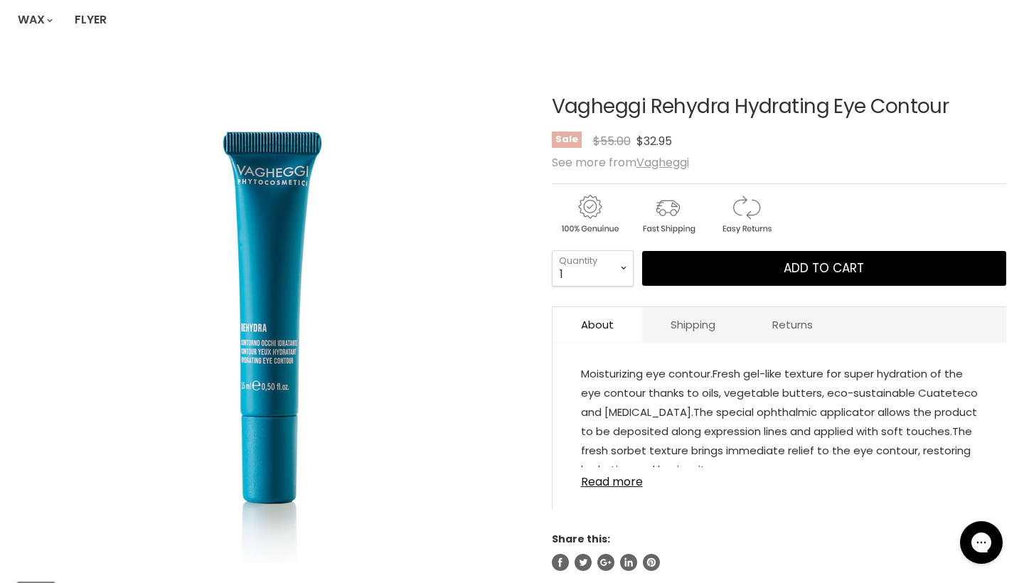
scroll to position [152, 0]
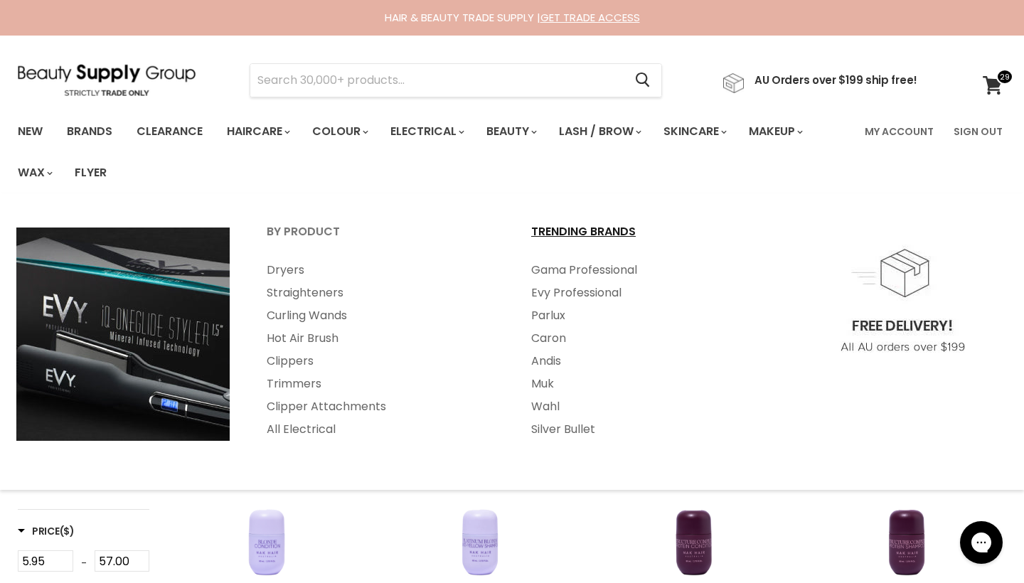
click at [605, 230] on link "Trending Brands" at bounding box center [645, 239] width 262 height 36
click at [295, 315] on link "Curling Wands" at bounding box center [380, 316] width 262 height 23
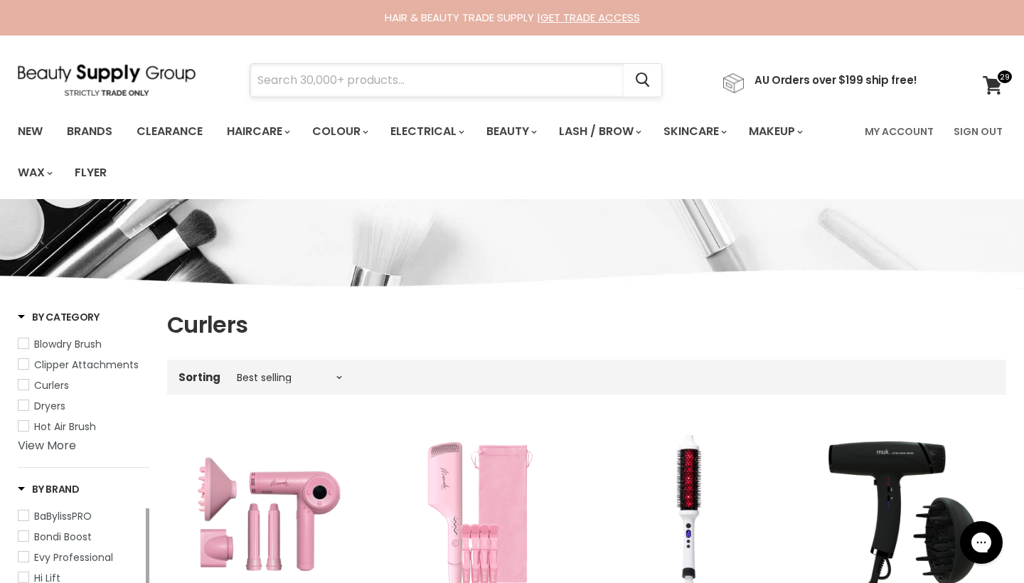
click at [482, 83] on input "Search" at bounding box center [437, 80] width 374 height 33
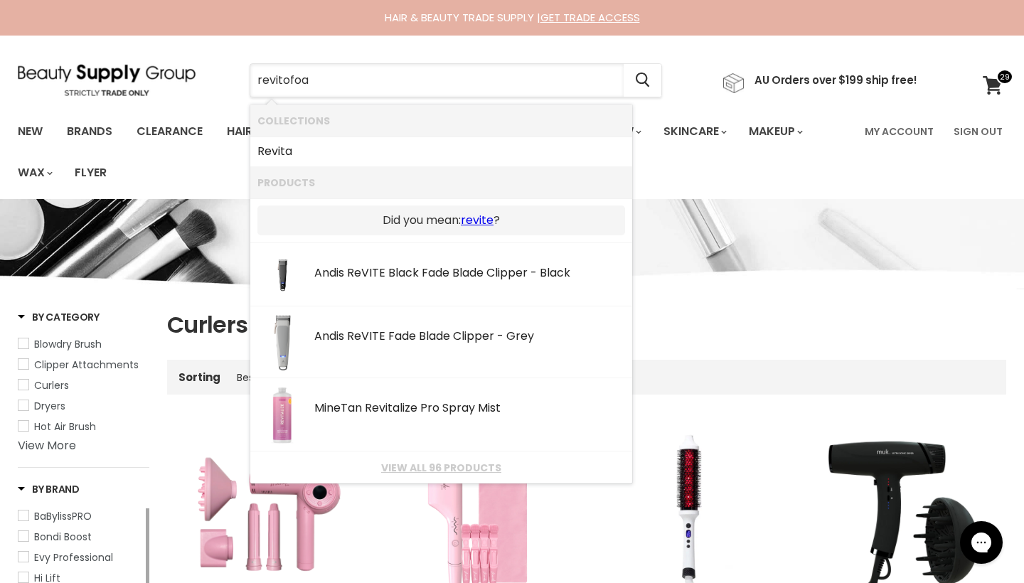
type input "revitofoam"
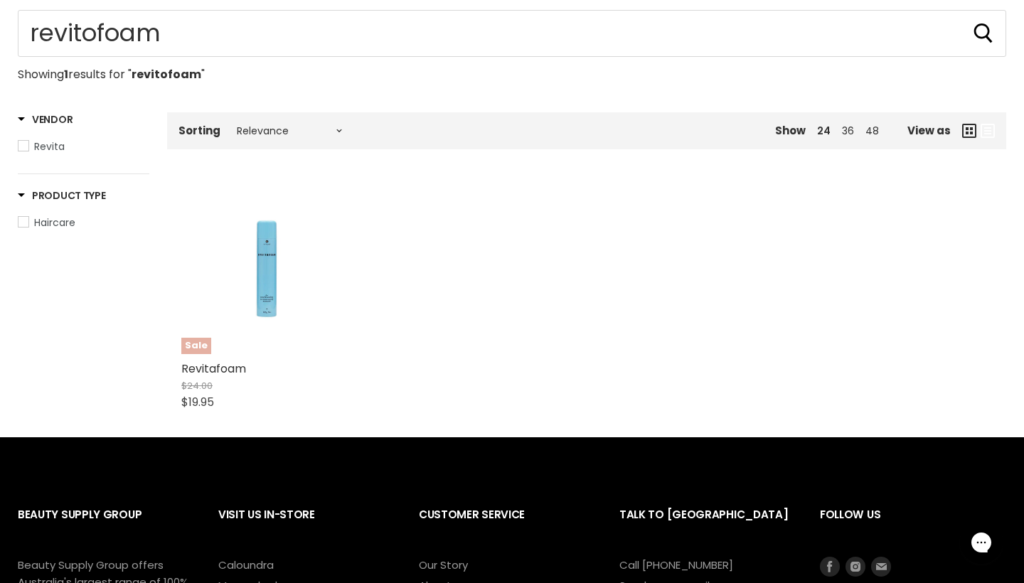
scroll to position [213, 0]
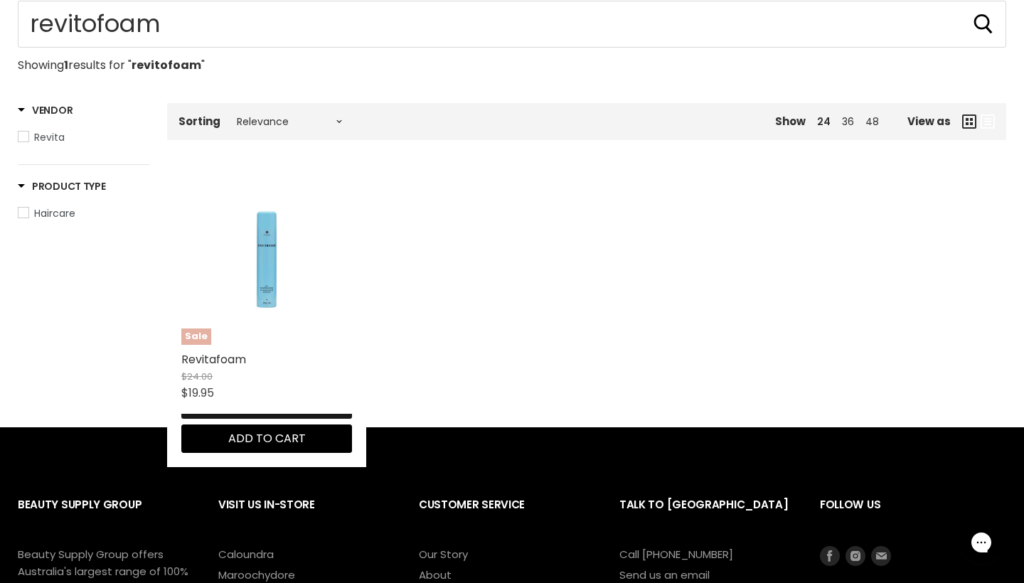
click at [233, 418] on button "Quick shop" at bounding box center [266, 404] width 171 height 28
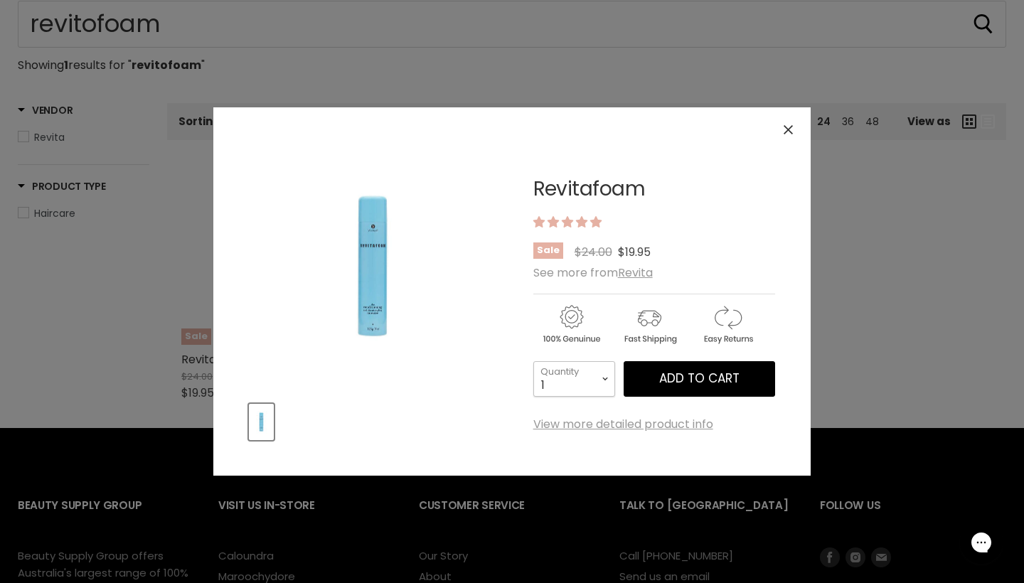
select select "4"
type input "4"
click at [689, 379] on span "Add to cart" at bounding box center [700, 378] width 80 height 17
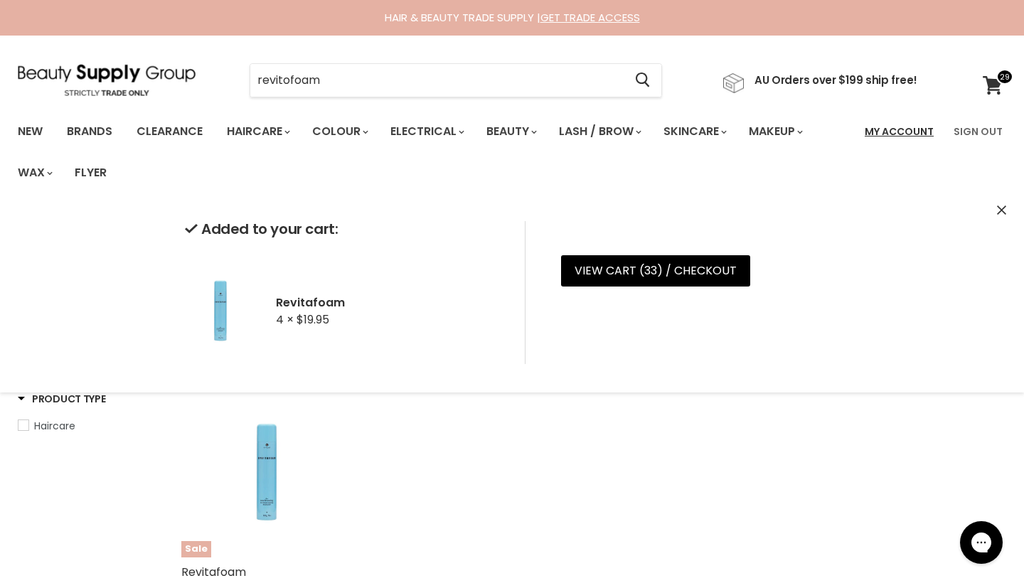
scroll to position [0, 0]
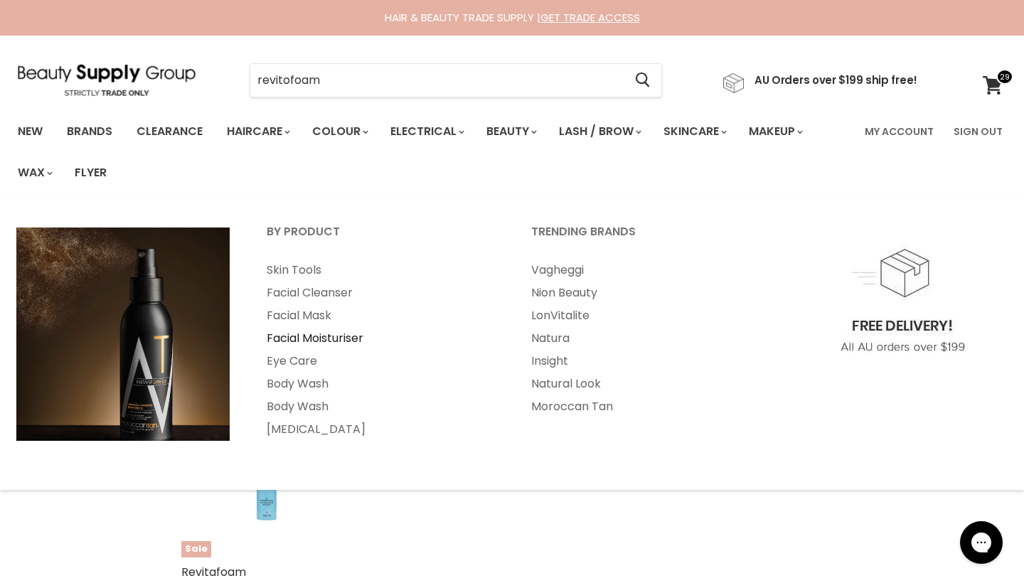
click at [309, 334] on link "Facial Moisturiser" at bounding box center [380, 338] width 262 height 23
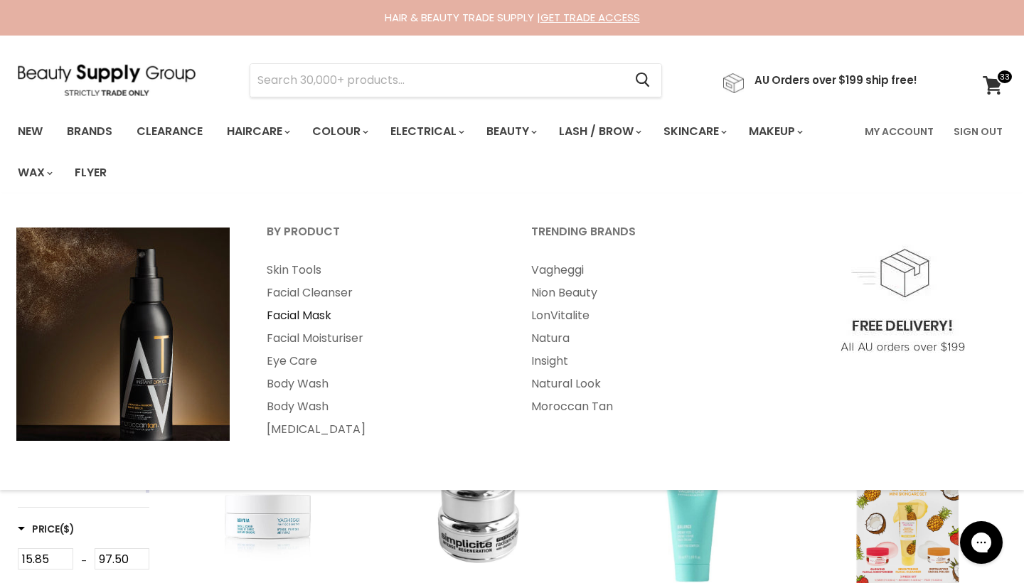
click at [307, 313] on link "Facial Mask" at bounding box center [380, 316] width 262 height 23
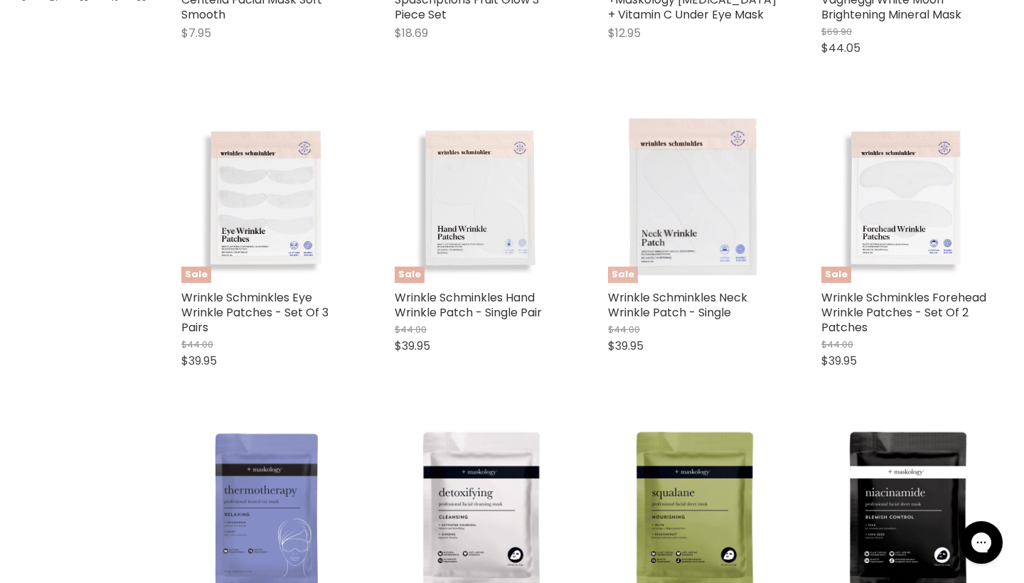
scroll to position [630, 0]
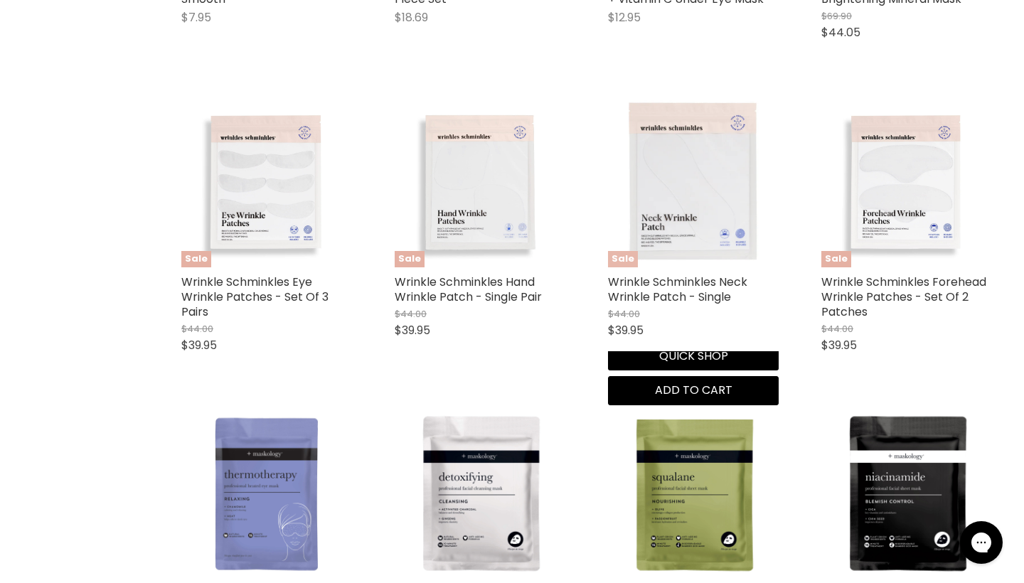
click at [702, 187] on img "Main content" at bounding box center [693, 182] width 171 height 171
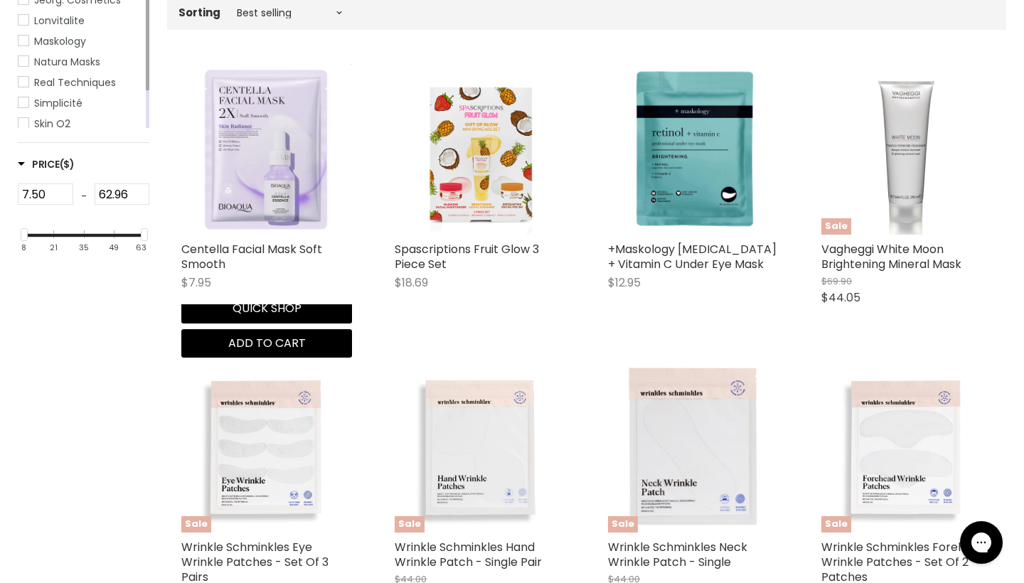
scroll to position [364, 0]
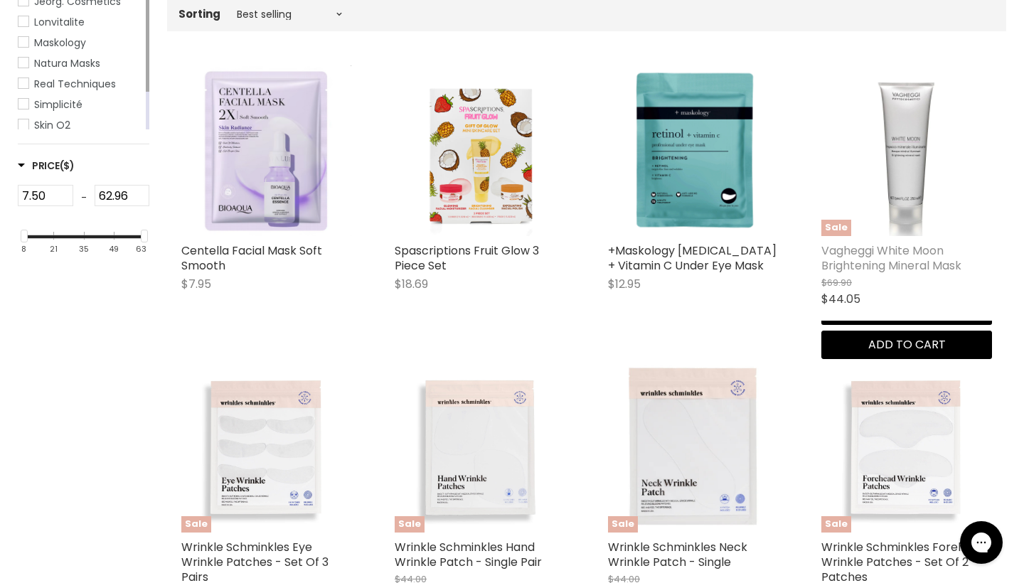
click at [909, 263] on link "Vagheggi White Moon Brightening Mineral Mask" at bounding box center [892, 258] width 140 height 31
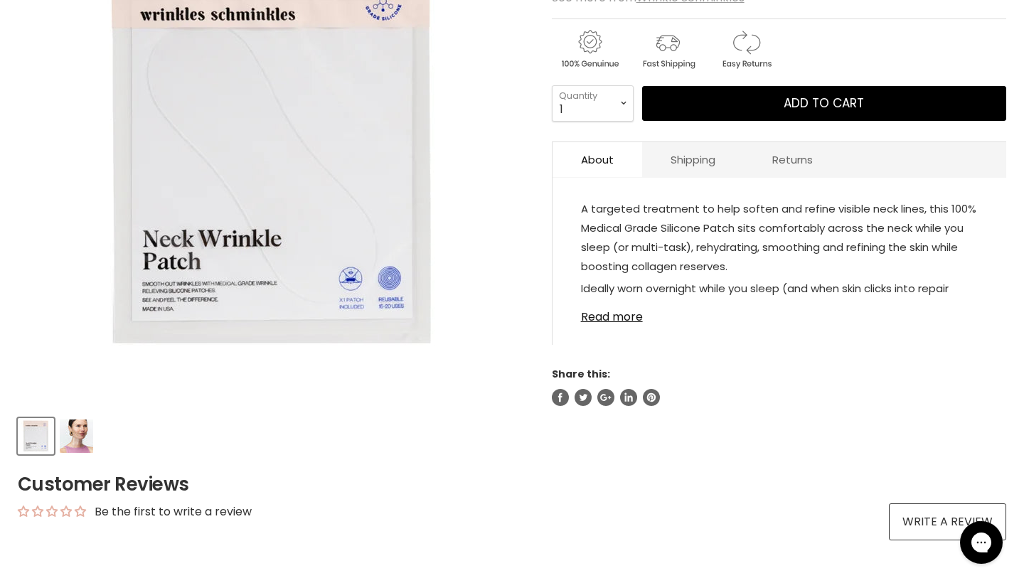
scroll to position [320, 0]
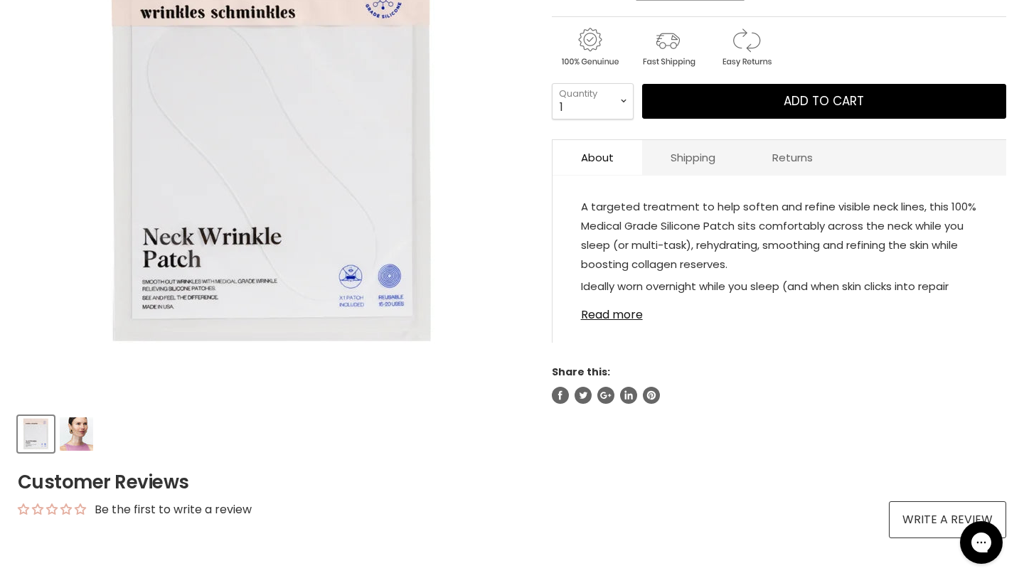
click at [71, 441] on img "Product thumbnails" at bounding box center [76, 434] width 33 height 33
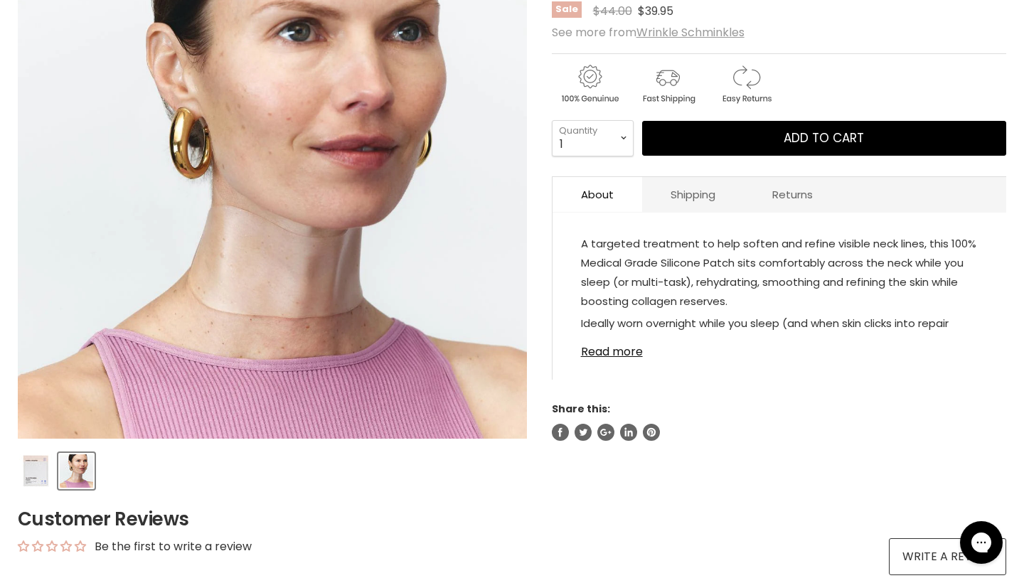
scroll to position [283, 0]
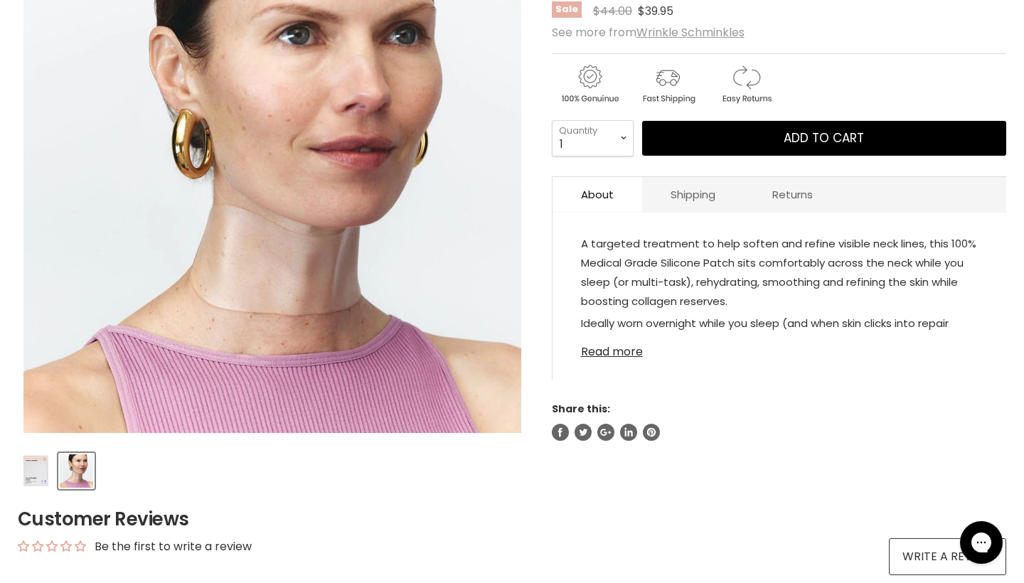
click at [603, 352] on link "Read more" at bounding box center [779, 347] width 397 height 21
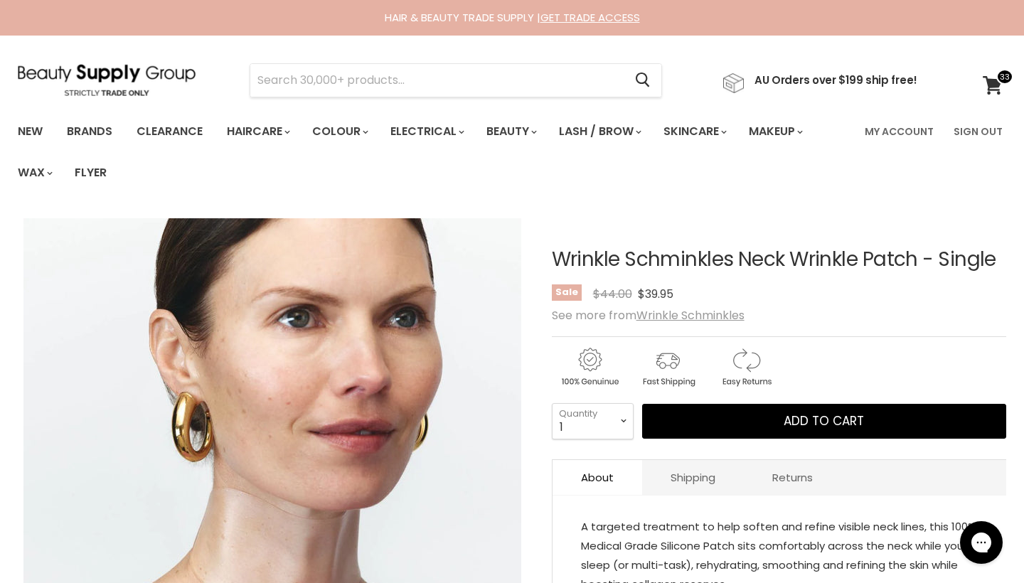
scroll to position [0, 0]
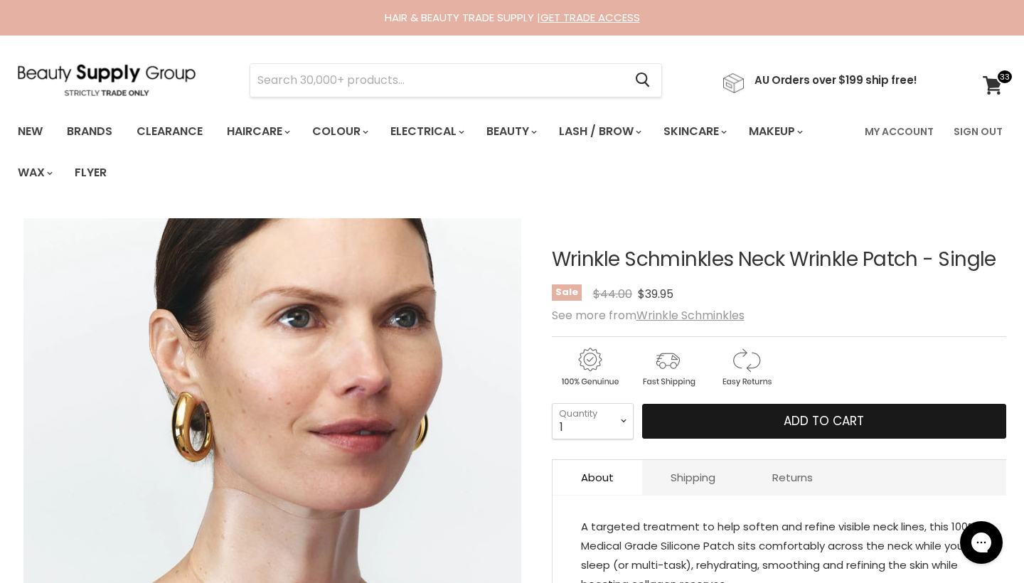
click at [783, 420] on button "Add to cart" at bounding box center [824, 422] width 364 height 36
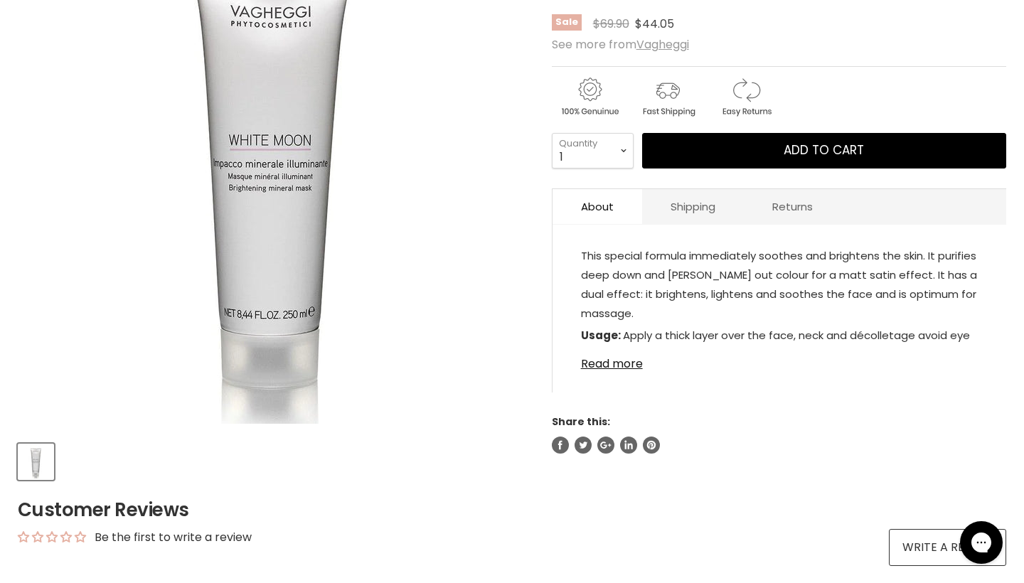
scroll to position [292, 0]
click at [624, 361] on link "Read more" at bounding box center [779, 359] width 397 height 21
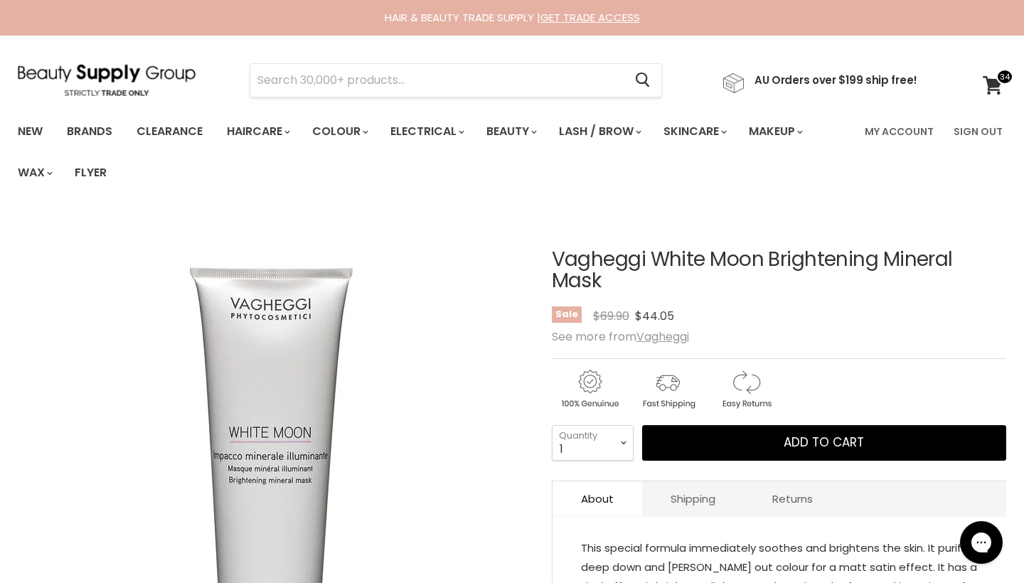
scroll to position [0, 0]
